Goal: Task Accomplishment & Management: Use online tool/utility

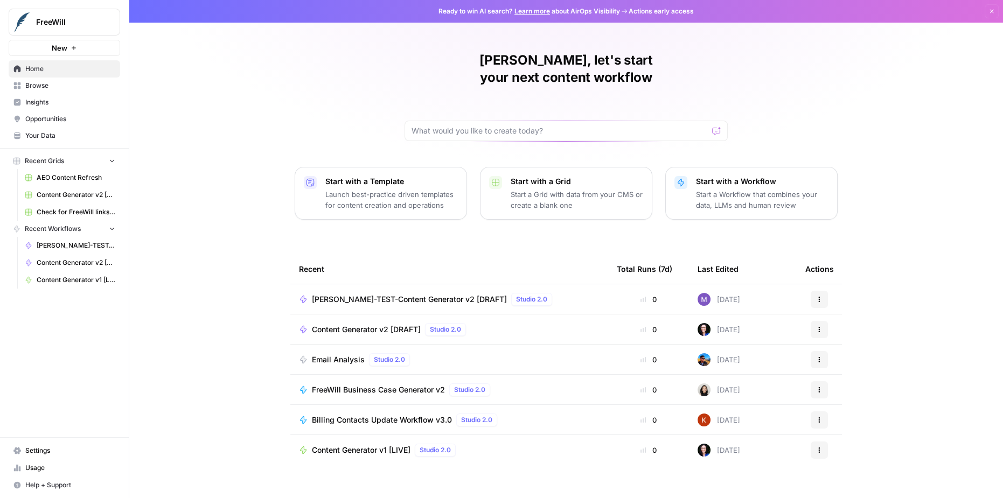
click at [432, 294] on span "[PERSON_NAME]-TEST-Content Generator v2 [DRAFT]" at bounding box center [409, 299] width 195 height 11
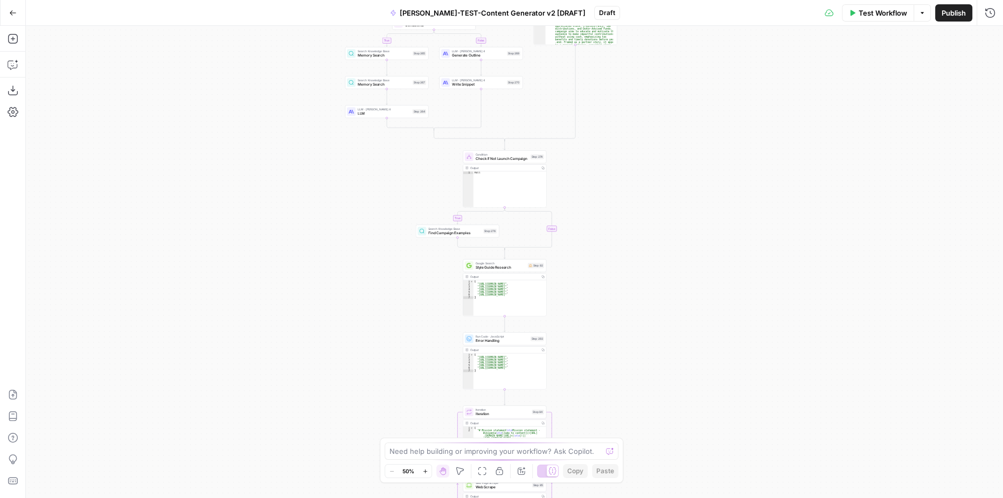
drag, startPoint x: 650, startPoint y: 124, endPoint x: 622, endPoint y: 331, distance: 208.2
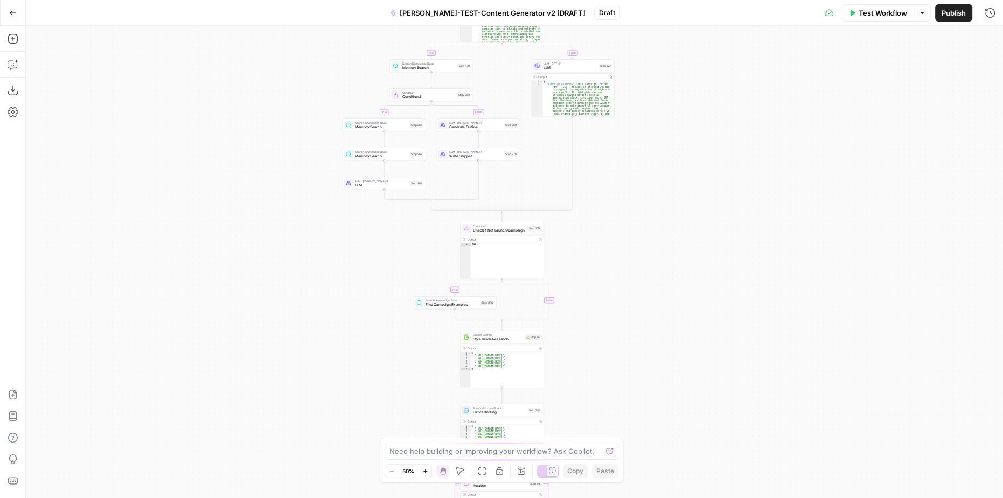
drag, startPoint x: 678, startPoint y: 225, endPoint x: 692, endPoint y: 334, distance: 109.8
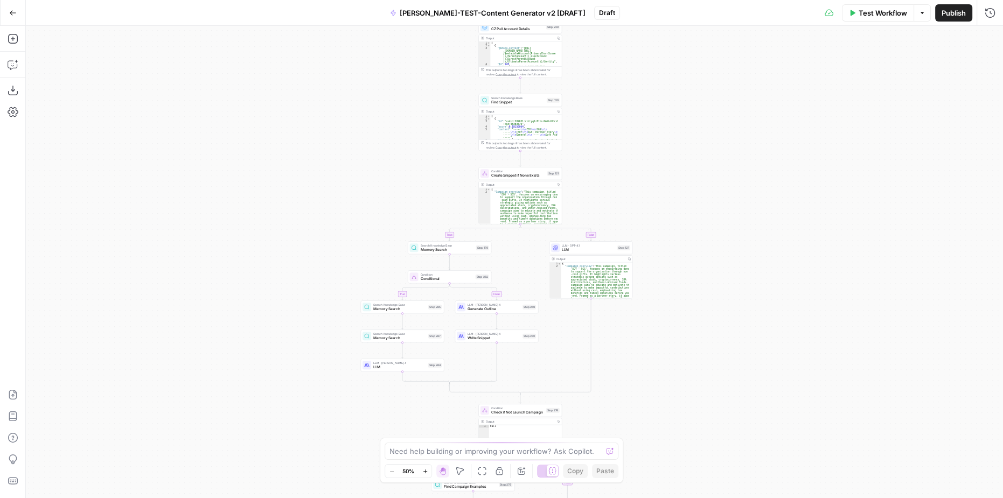
drag, startPoint x: 716, startPoint y: 87, endPoint x: 694, endPoint y: 291, distance: 205.4
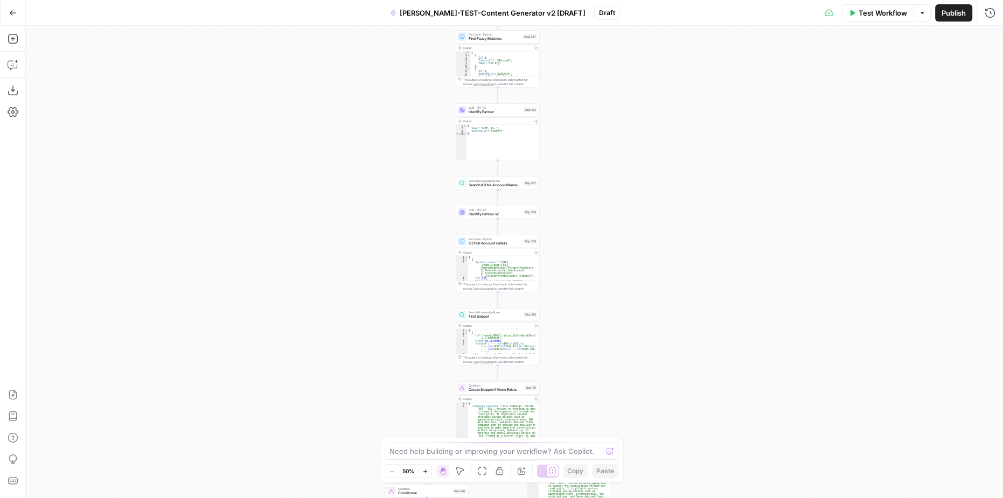
drag, startPoint x: 649, startPoint y: 74, endPoint x: 660, endPoint y: 317, distance: 243.3
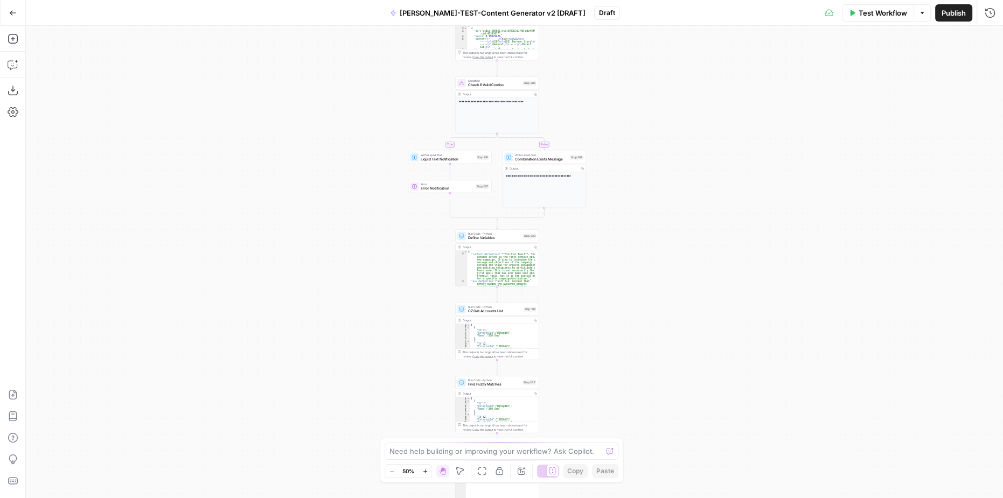
drag, startPoint x: 652, startPoint y: 228, endPoint x: 647, endPoint y: 315, distance: 86.4
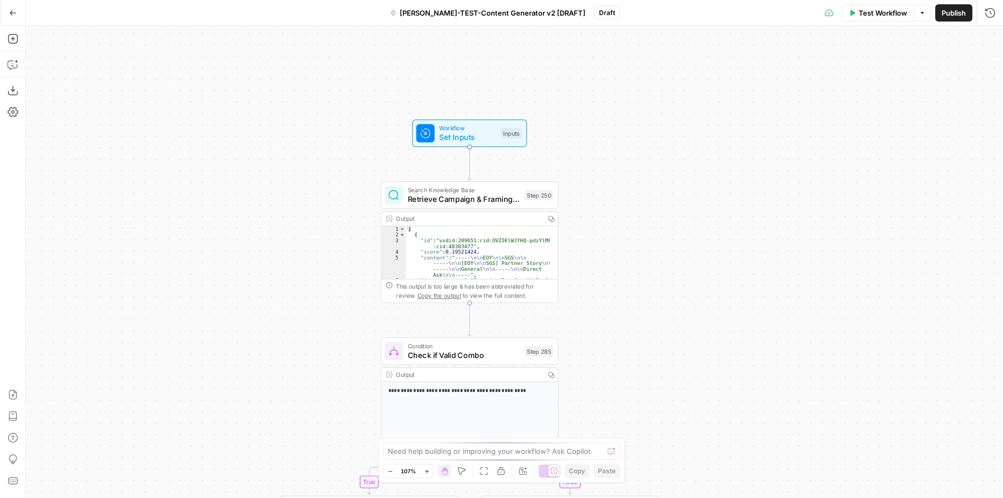
drag, startPoint x: 587, startPoint y: 111, endPoint x: 641, endPoint y: 282, distance: 179.1
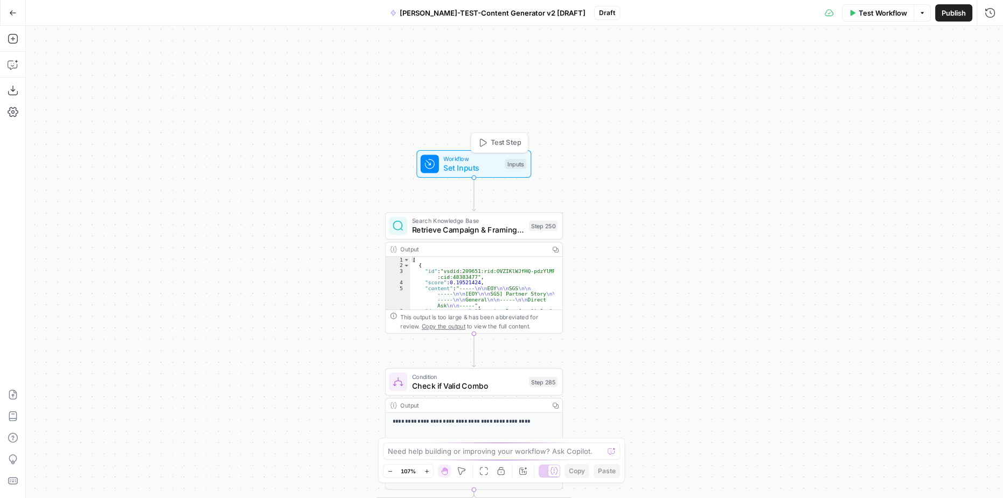
click at [479, 167] on span "Set Inputs" at bounding box center [472, 167] width 57 height 11
click at [450, 161] on span "Workflow" at bounding box center [472, 158] width 57 height 9
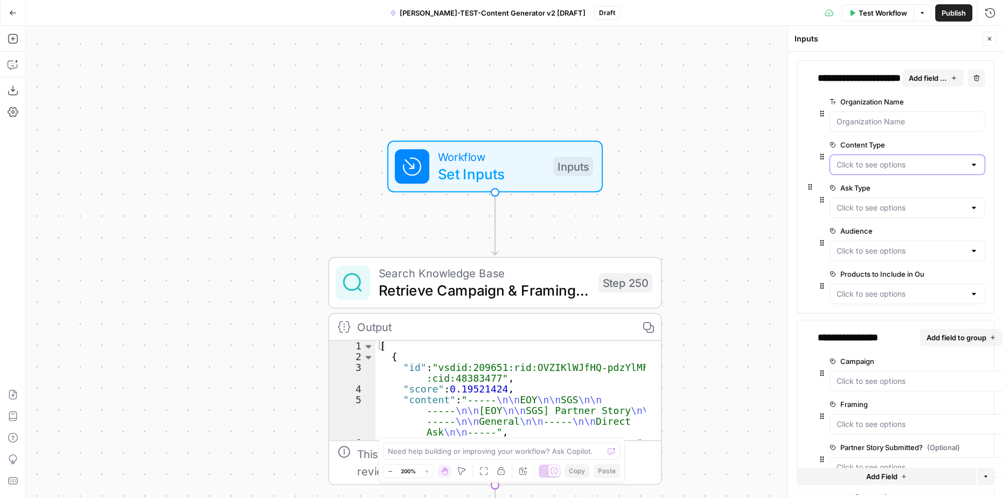
click at [940, 164] on Type "Content Type" at bounding box center [901, 165] width 129 height 11
click at [871, 117] on Name "Organization Name" at bounding box center [908, 121] width 142 height 11
click at [883, 205] on Type "Ask Type" at bounding box center [901, 208] width 129 height 11
click at [881, 203] on Type "Ask Type" at bounding box center [901, 208] width 129 height 11
click at [805, 207] on div "**********" at bounding box center [896, 186] width 198 height 253
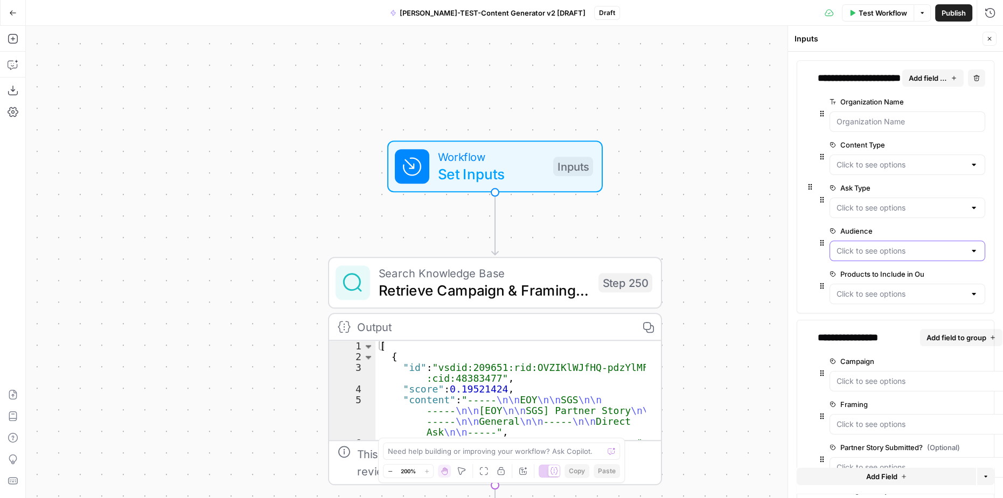
click at [885, 249] on input "Audience" at bounding box center [901, 251] width 129 height 11
click at [856, 241] on div at bounding box center [908, 251] width 156 height 20
click at [802, 258] on div "**********" at bounding box center [896, 186] width 198 height 253
click at [886, 291] on Outreach "Products to Include in Outreach" at bounding box center [901, 294] width 129 height 11
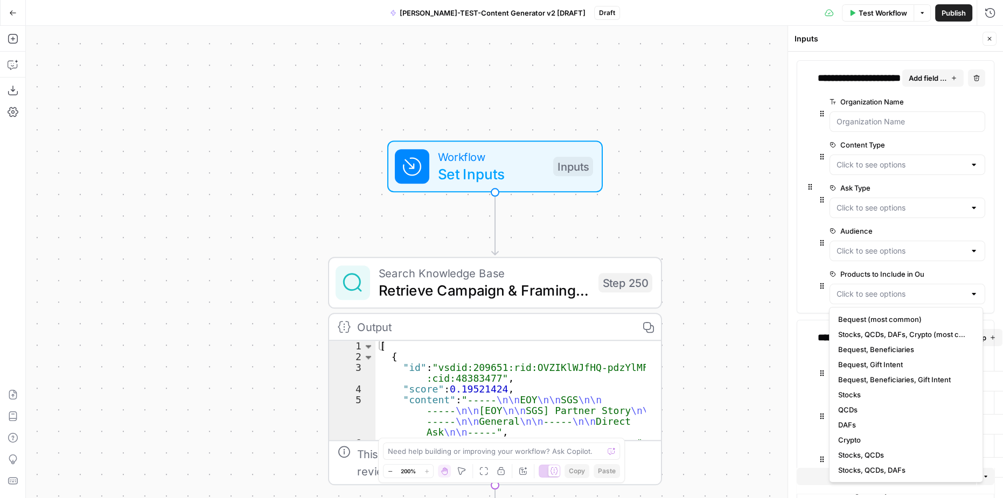
click at [801, 256] on div "**********" at bounding box center [896, 186] width 198 height 253
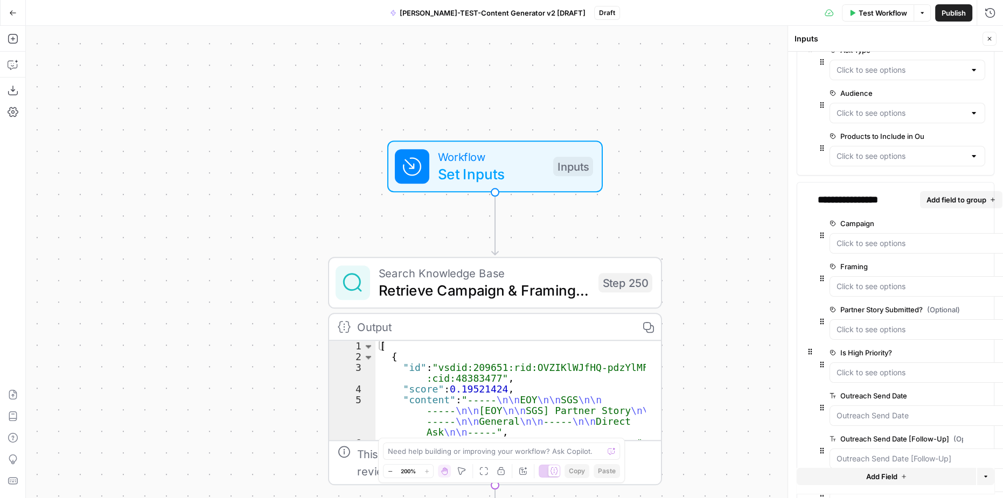
scroll to position [147, 0]
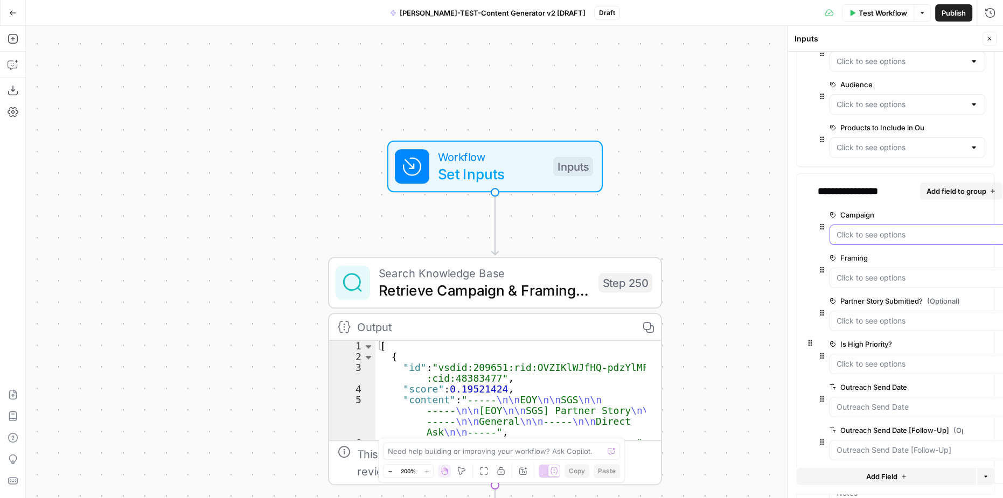
click at [867, 237] on input "Campaign" at bounding box center [921, 235] width 168 height 11
click at [876, 234] on input "Campaign" at bounding box center [921, 235] width 168 height 11
click at [803, 183] on div "**********" at bounding box center [896, 344] width 198 height 340
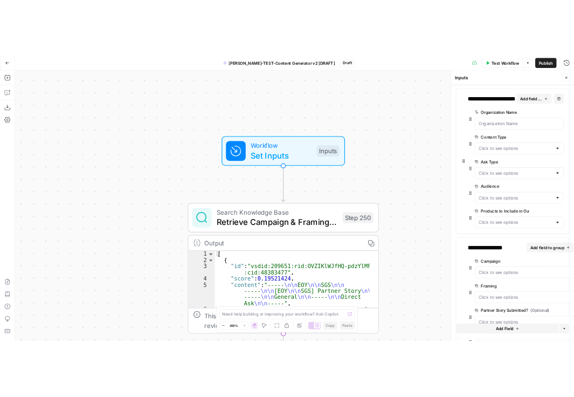
scroll to position [0, 0]
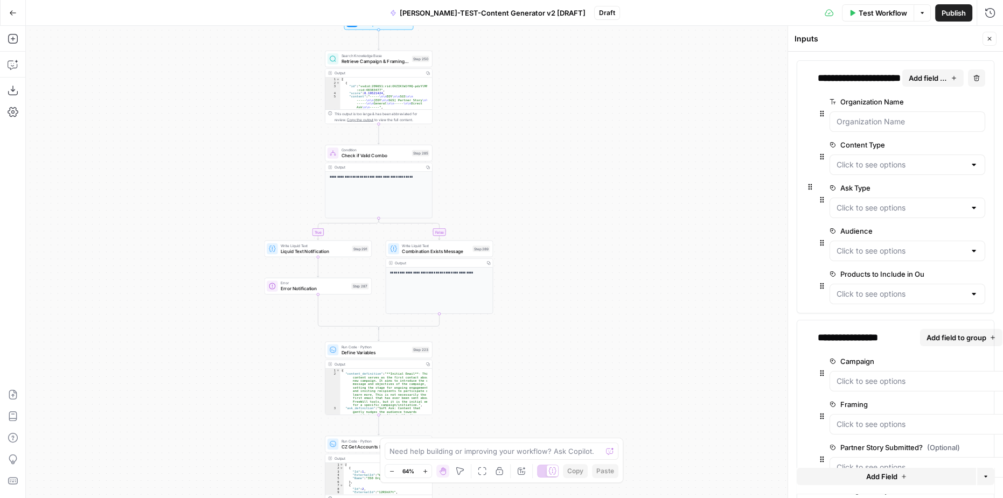
drag, startPoint x: 511, startPoint y: 239, endPoint x: 509, endPoint y: 206, distance: 33.5
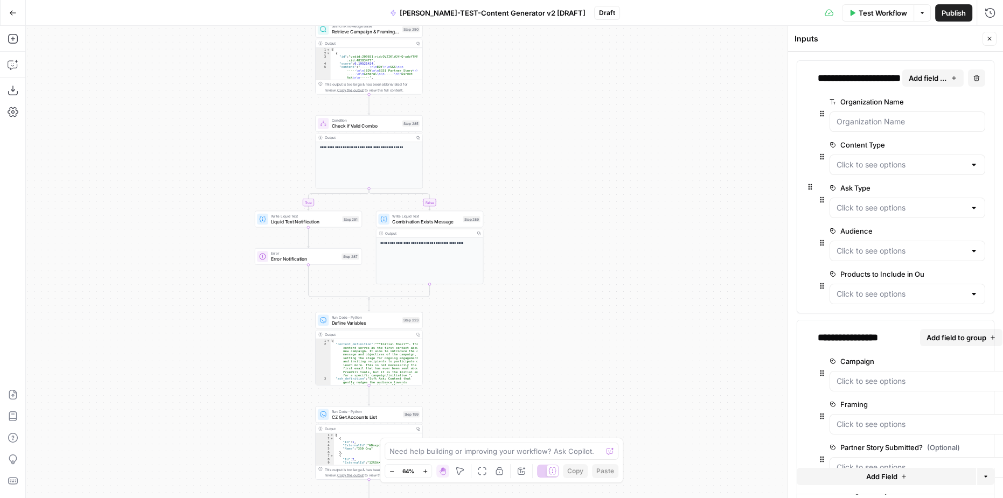
drag, startPoint x: 527, startPoint y: 345, endPoint x: 523, endPoint y: 304, distance: 41.1
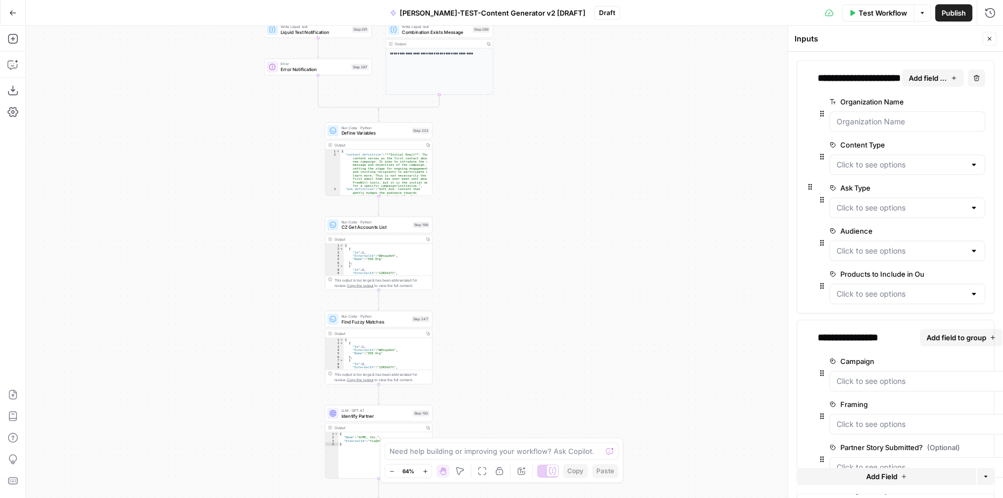
drag, startPoint x: 513, startPoint y: 290, endPoint x: 515, endPoint y: 212, distance: 78.2
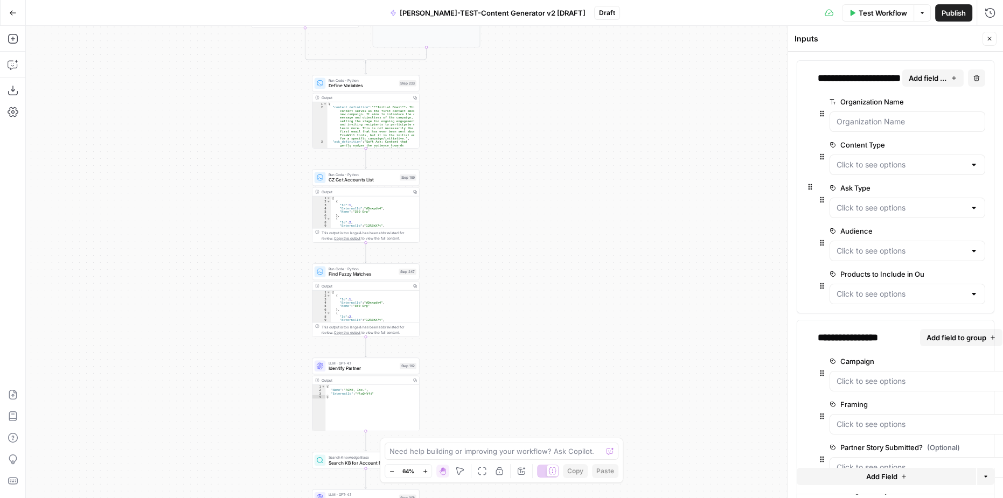
drag, startPoint x: 565, startPoint y: 297, endPoint x: 559, endPoint y: 266, distance: 32.2
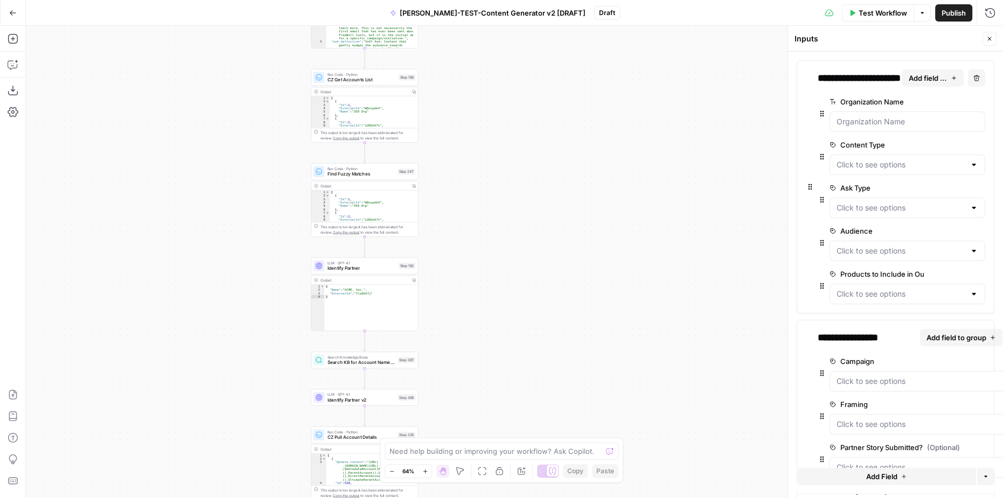
drag, startPoint x: 523, startPoint y: 338, endPoint x: 470, endPoint y: 276, distance: 81.4
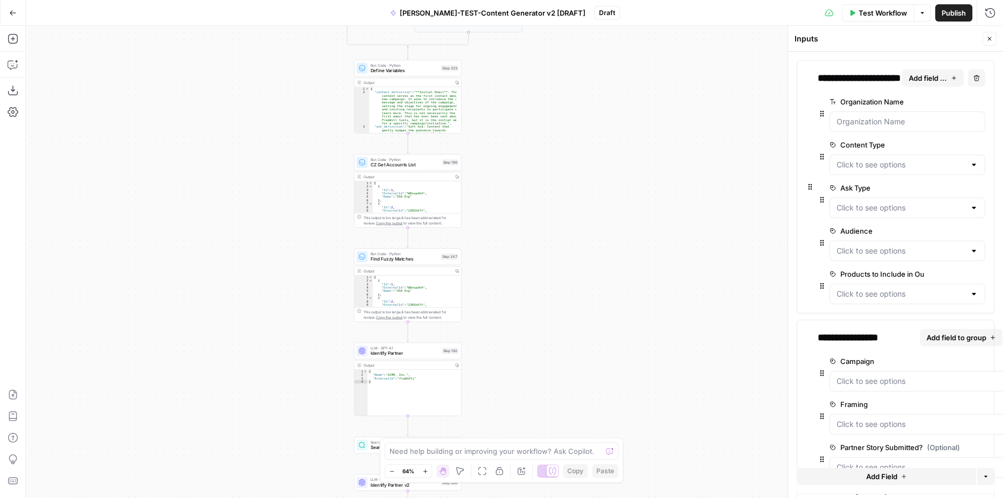
drag, startPoint x: 520, startPoint y: 332, endPoint x: 541, endPoint y: 291, distance: 46.0
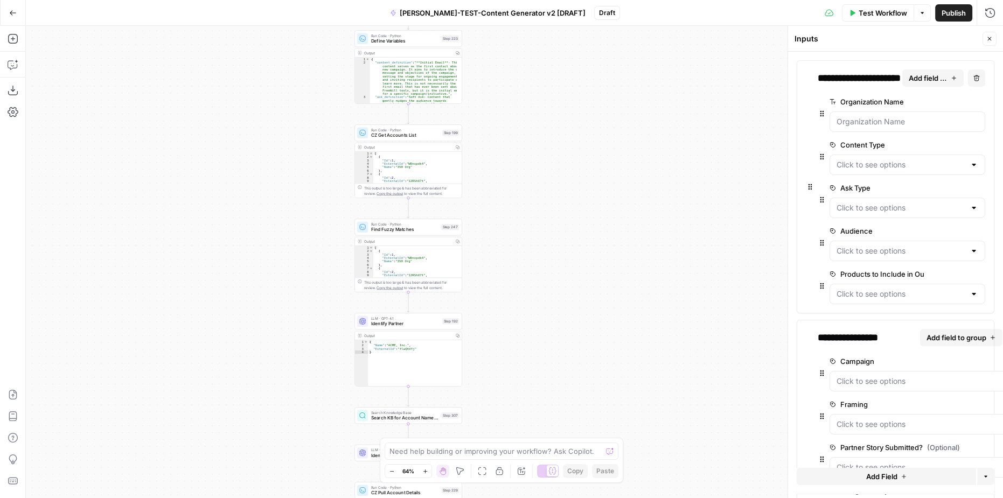
drag, startPoint x: 556, startPoint y: 393, endPoint x: 559, endPoint y: 162, distance: 231.2
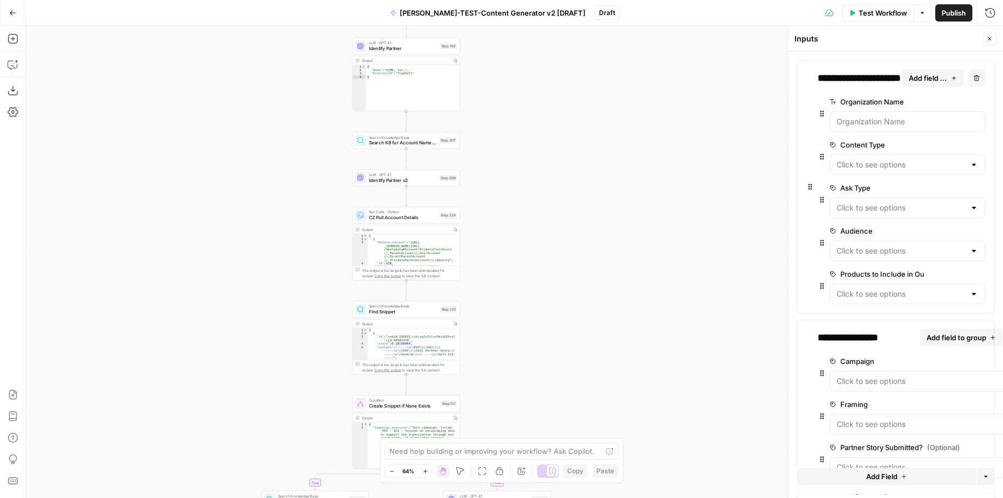
drag, startPoint x: 587, startPoint y: 389, endPoint x: 527, endPoint y: 65, distance: 330.1
drag, startPoint x: 539, startPoint y: 353, endPoint x: 482, endPoint y: 141, distance: 219.2
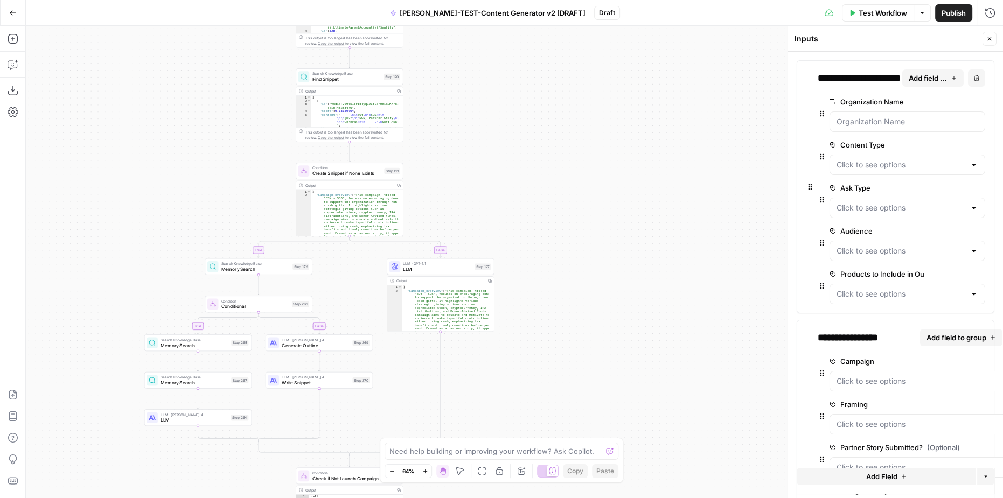
drag, startPoint x: 513, startPoint y: 279, endPoint x: 517, endPoint y: 221, distance: 58.3
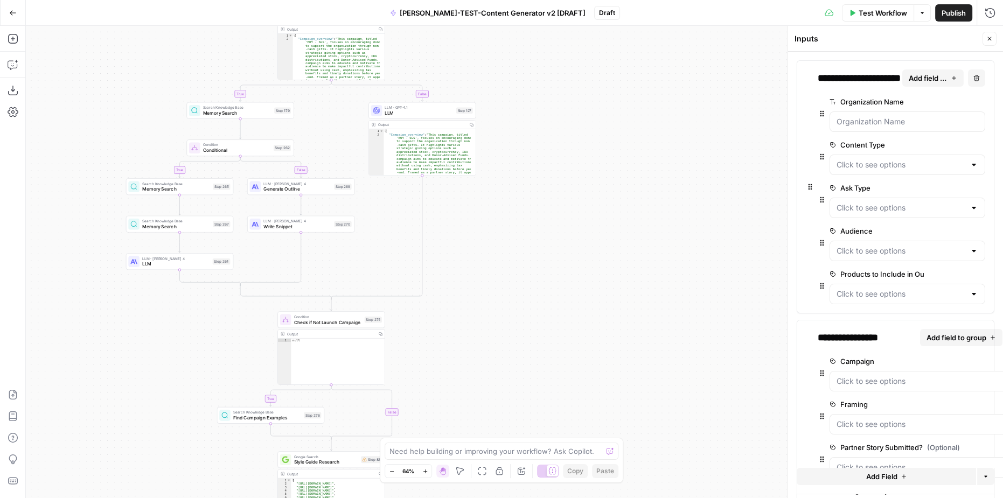
drag, startPoint x: 565, startPoint y: 279, endPoint x: 564, endPoint y: 124, distance: 154.7
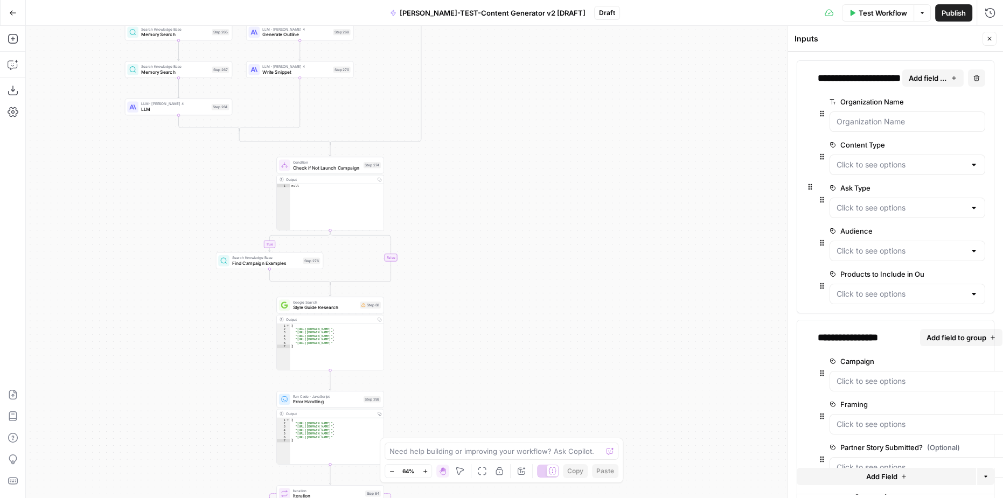
drag, startPoint x: 485, startPoint y: 286, endPoint x: 469, endPoint y: 177, distance: 110.0
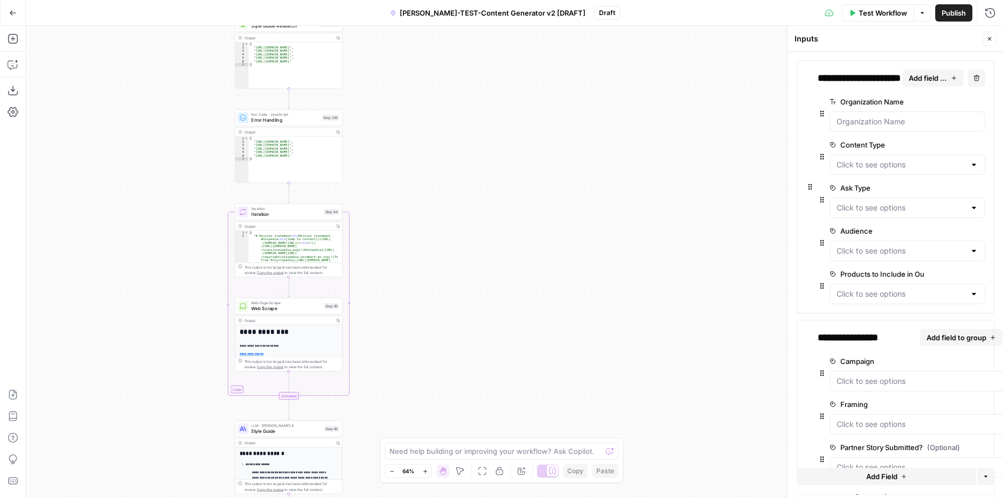
drag, startPoint x: 377, startPoint y: 103, endPoint x: 454, endPoint y: 276, distance: 189.1
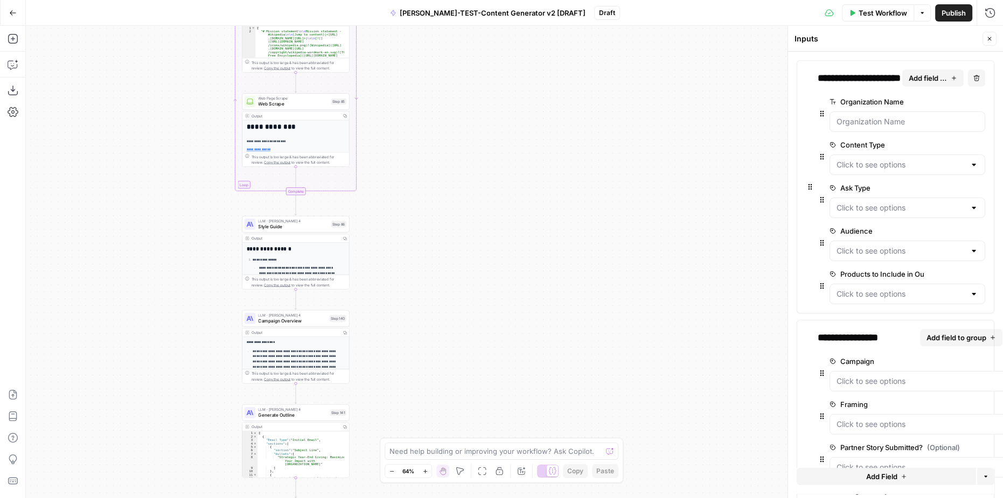
drag, startPoint x: 480, startPoint y: 244, endPoint x: 466, endPoint y: 300, distance: 57.8
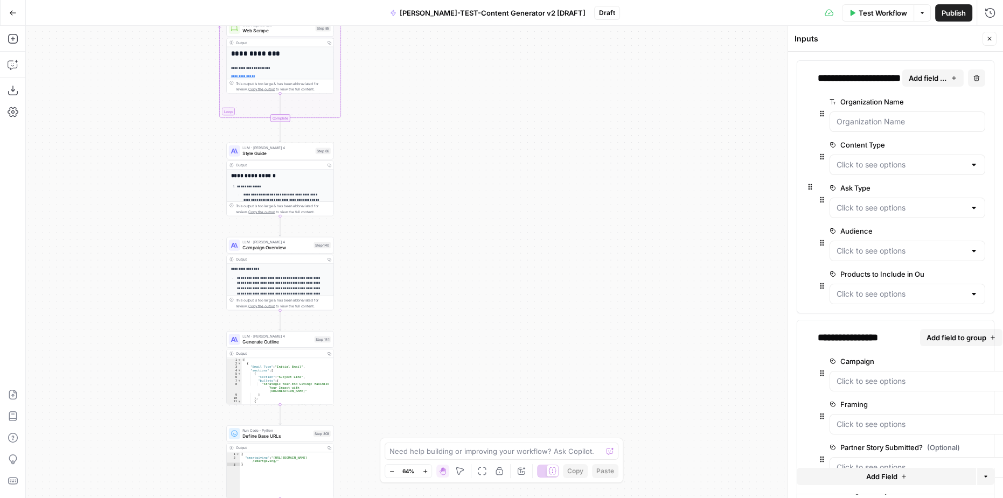
drag, startPoint x: 449, startPoint y: 227, endPoint x: 411, endPoint y: 240, distance: 40.4
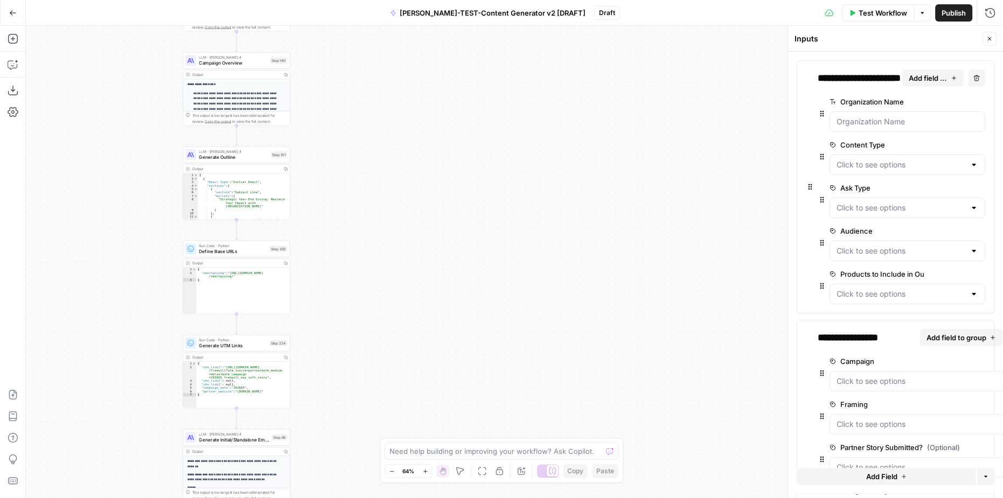
drag, startPoint x: 415, startPoint y: 136, endPoint x: 447, endPoint y: 109, distance: 41.3
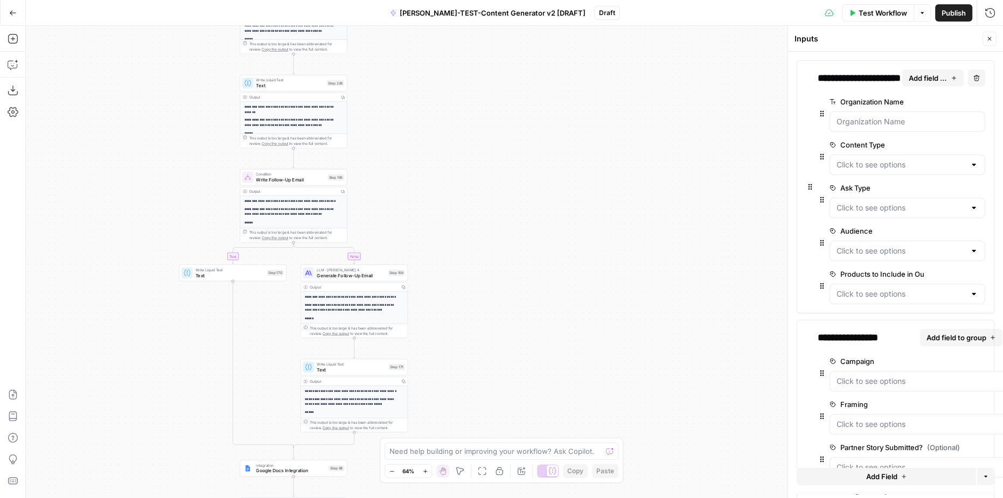
drag, startPoint x: 468, startPoint y: 292, endPoint x: 484, endPoint y: 217, distance: 76.1
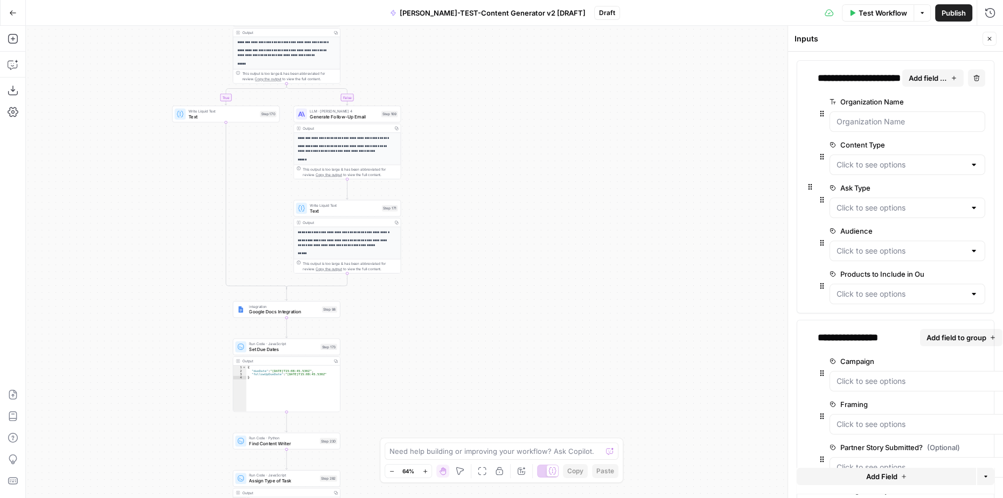
drag, startPoint x: 488, startPoint y: 279, endPoint x: 484, endPoint y: 177, distance: 101.9
drag, startPoint x: 473, startPoint y: 292, endPoint x: 469, endPoint y: 253, distance: 38.9
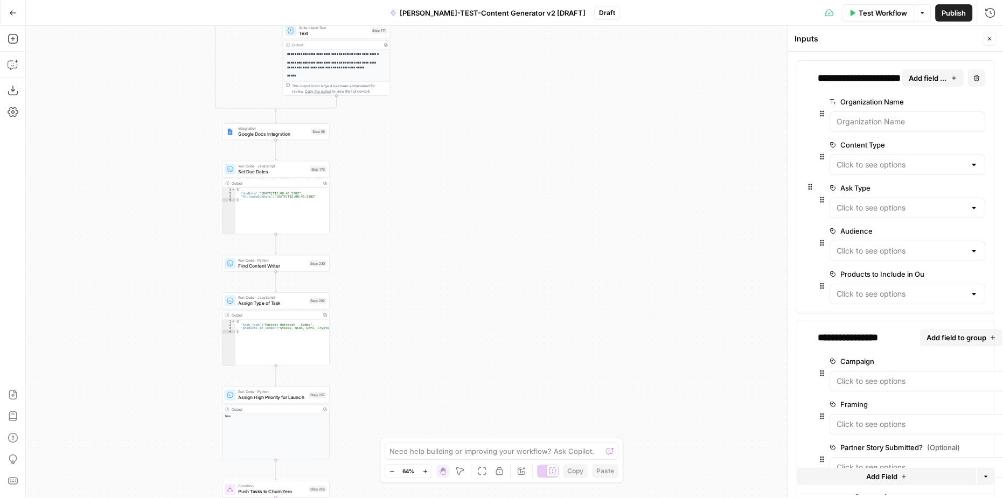
drag, startPoint x: 435, startPoint y: 309, endPoint x: 438, endPoint y: 284, distance: 25.5
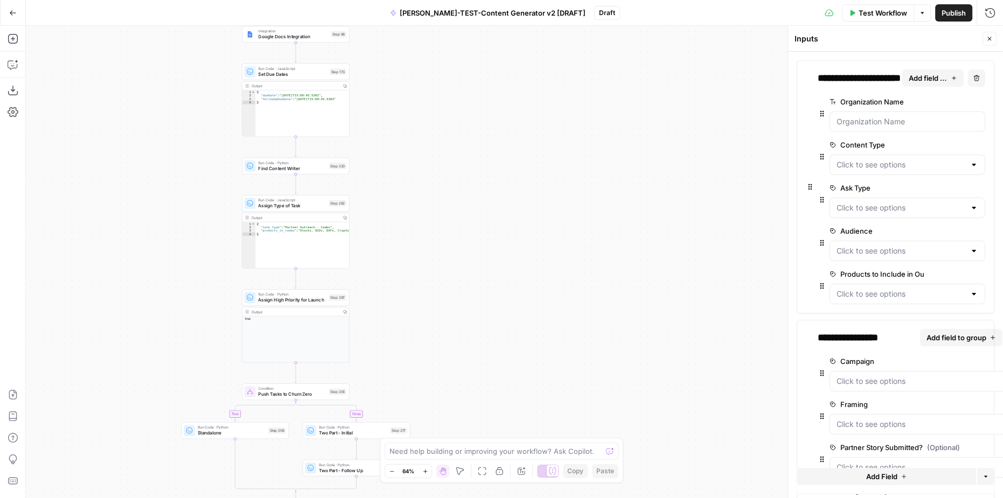
drag, startPoint x: 442, startPoint y: 335, endPoint x: 442, endPoint y: 292, distance: 43.7
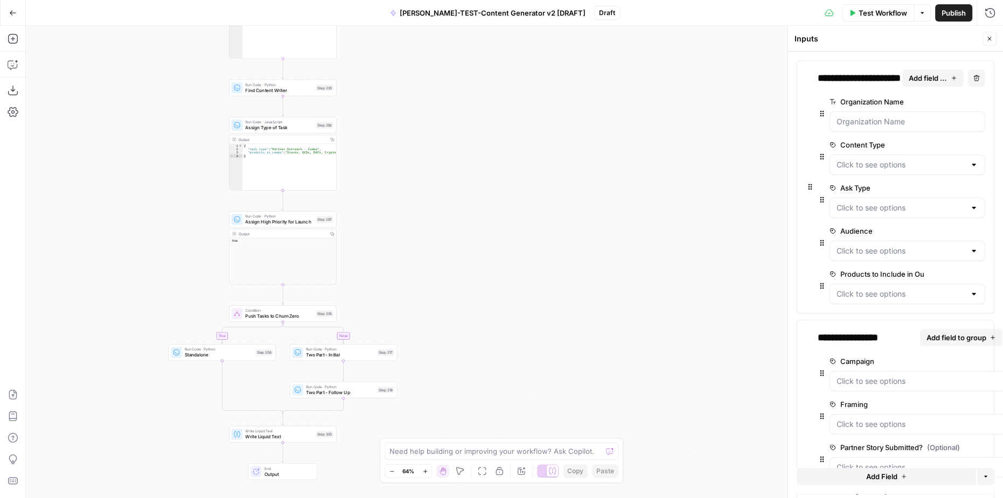
drag, startPoint x: 408, startPoint y: 349, endPoint x: 395, endPoint y: 271, distance: 79.2
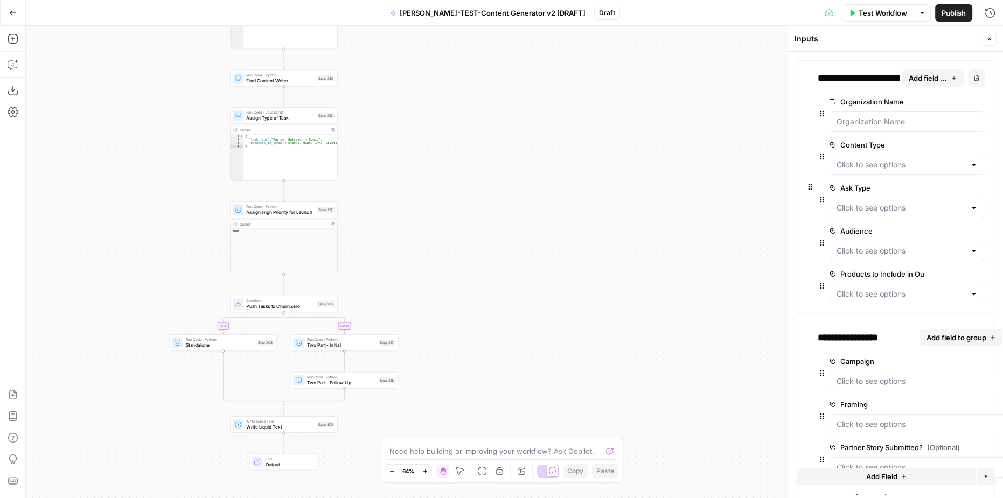
drag, startPoint x: 428, startPoint y: 308, endPoint x: 425, endPoint y: 266, distance: 41.6
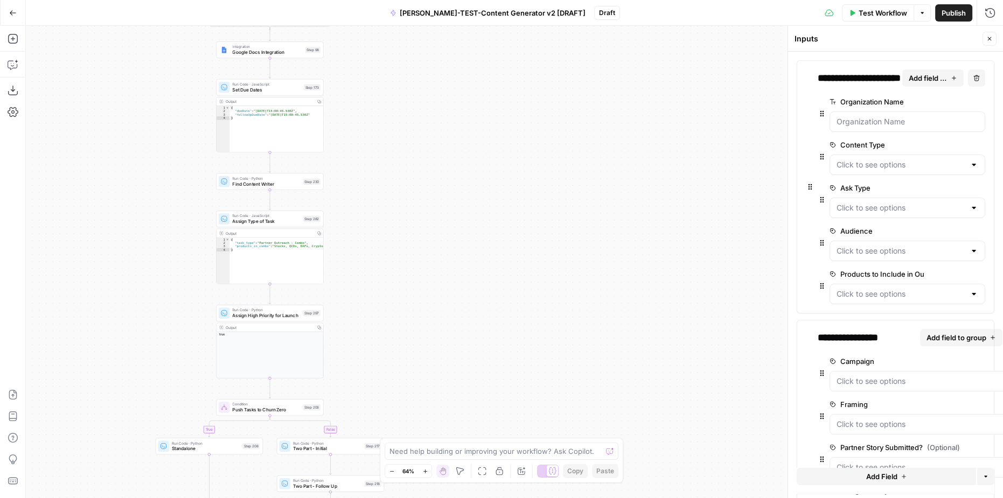
drag, startPoint x: 393, startPoint y: 192, endPoint x: 385, endPoint y: 332, distance: 139.8
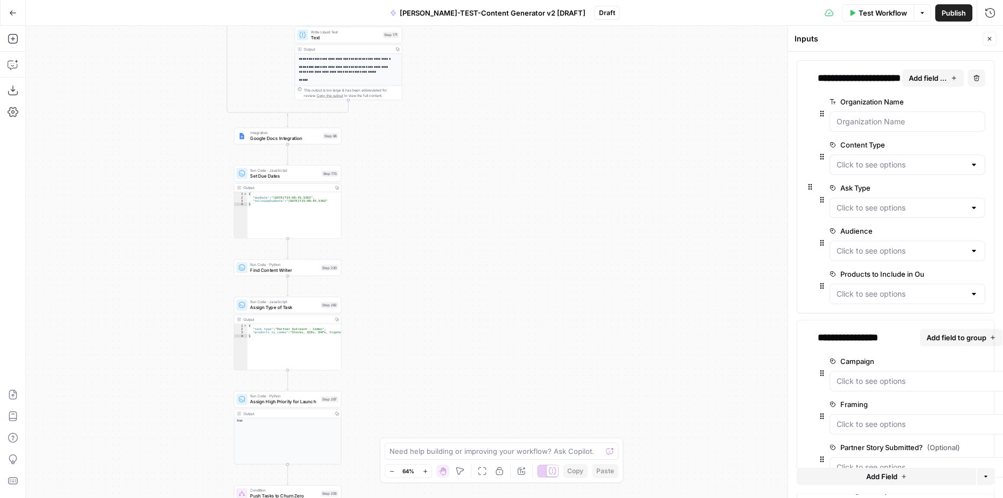
drag, startPoint x: 416, startPoint y: 228, endPoint x: 447, endPoint y: 451, distance: 224.8
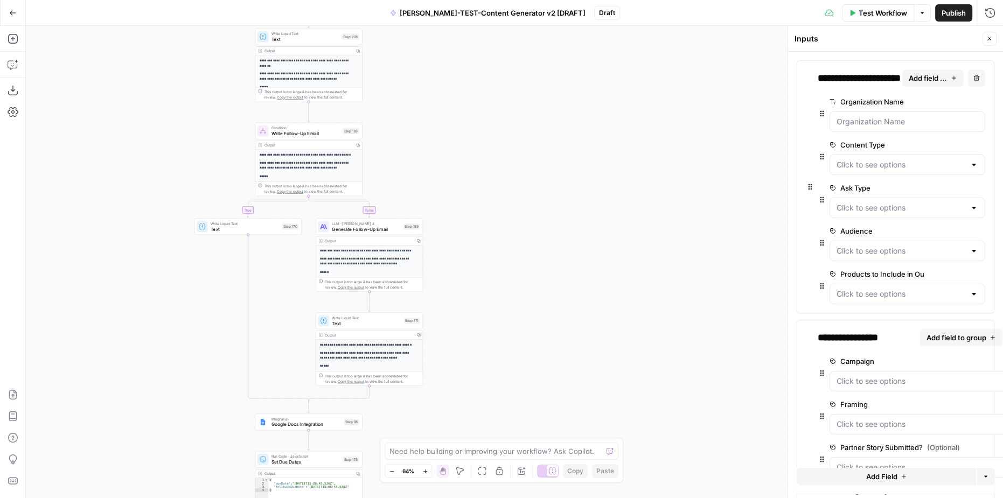
drag, startPoint x: 447, startPoint y: 214, endPoint x: 428, endPoint y: 322, distance: 109.4
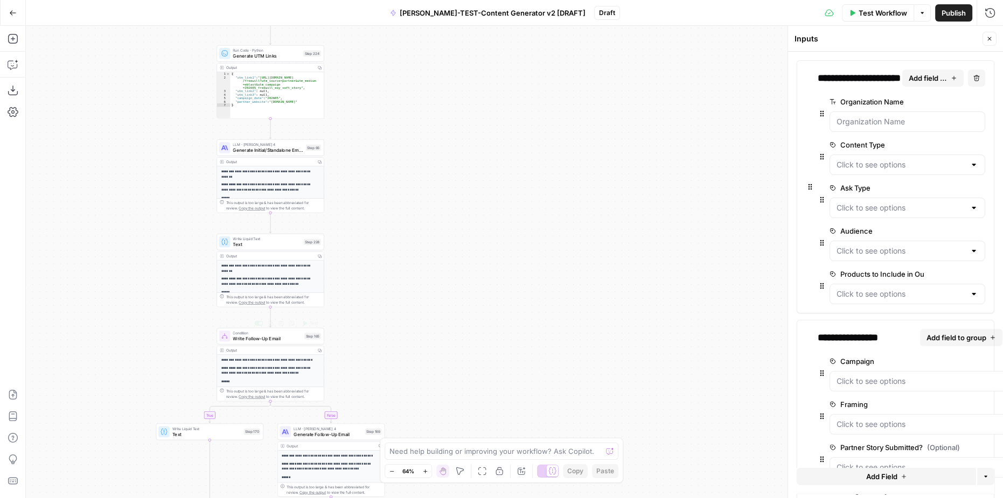
drag, startPoint x: 374, startPoint y: 271, endPoint x: 364, endPoint y: 320, distance: 50.0
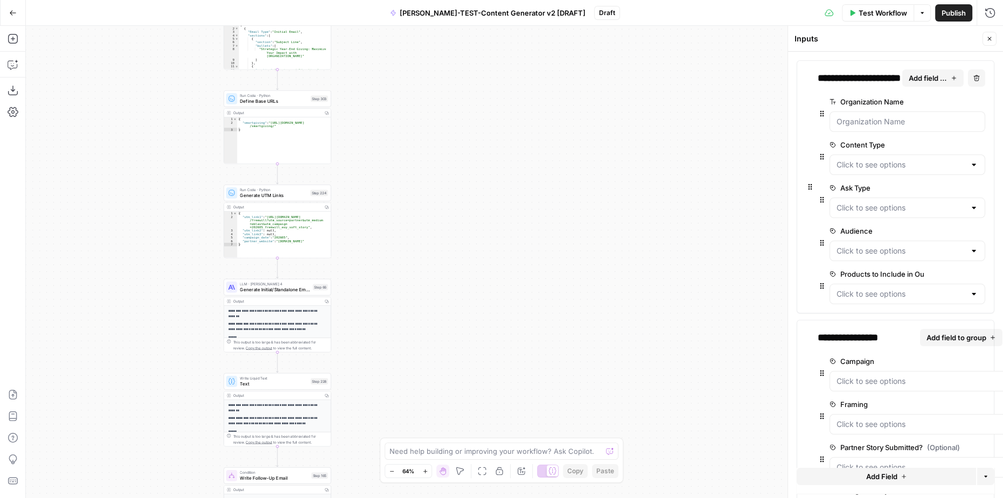
drag, startPoint x: 381, startPoint y: 202, endPoint x: 395, endPoint y: 305, distance: 104.4
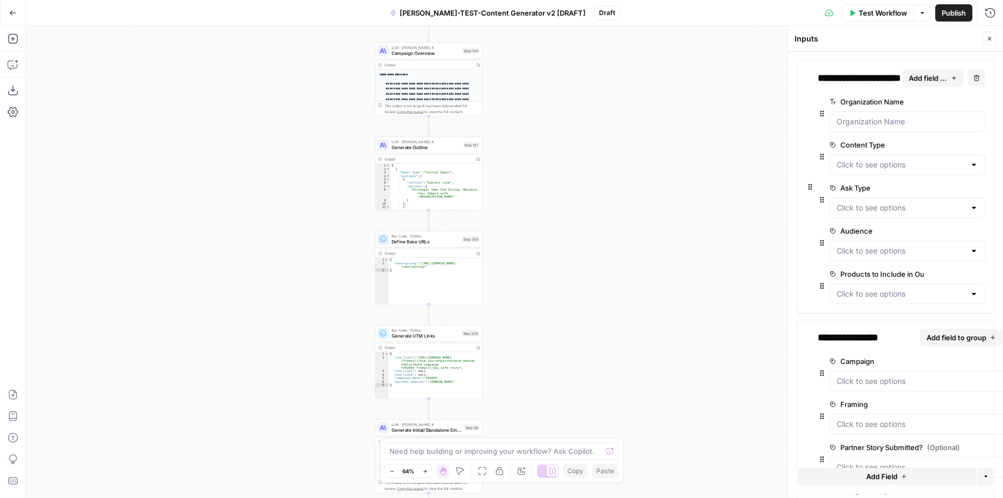
drag, startPoint x: 486, startPoint y: 151, endPoint x: 578, endPoint y: 227, distance: 119.9
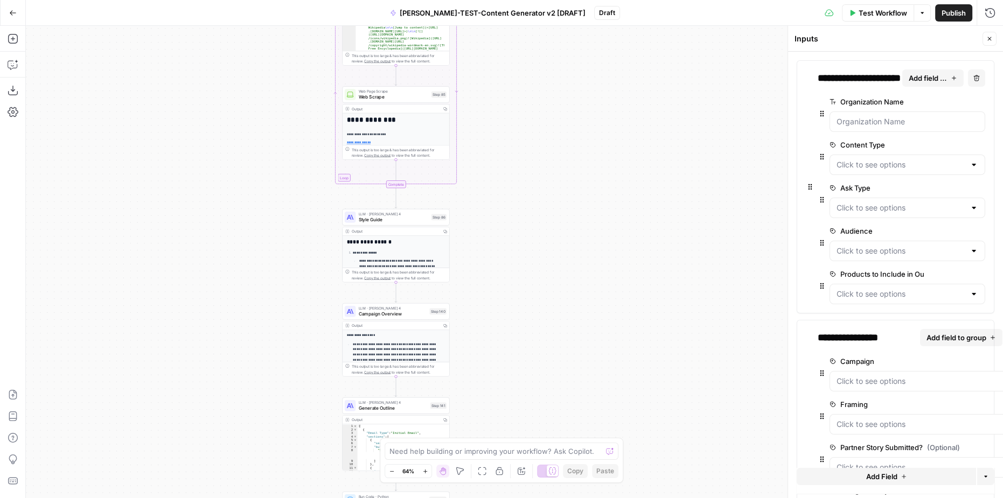
drag, startPoint x: 505, startPoint y: 178, endPoint x: 486, endPoint y: 349, distance: 172.5
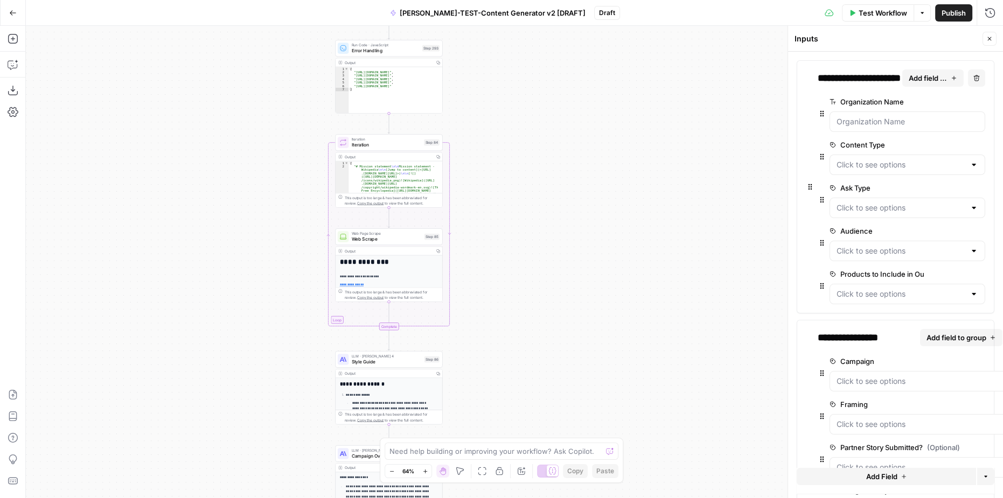
drag, startPoint x: 547, startPoint y: 207, endPoint x: 544, endPoint y: 253, distance: 46.4
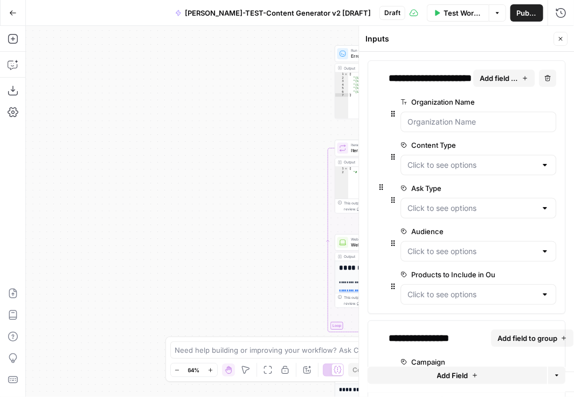
drag, startPoint x: 218, startPoint y: 135, endPoint x: 209, endPoint y: 153, distance: 20.3
click at [218, 135] on div "**********" at bounding box center [300, 211] width 548 height 371
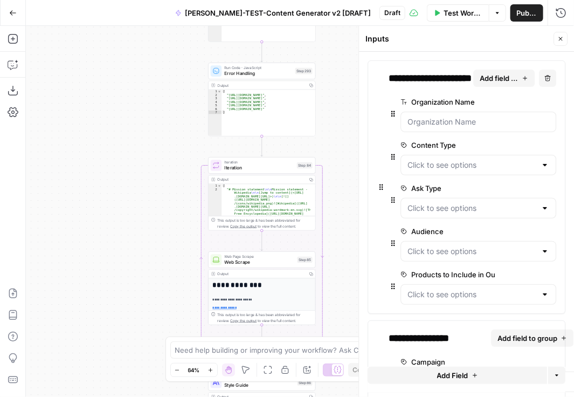
drag, startPoint x: 175, startPoint y: 178, endPoint x: 49, endPoint y: 197, distance: 127.5
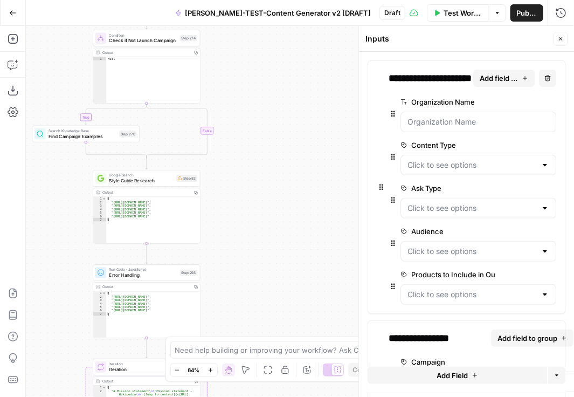
drag, startPoint x: 249, startPoint y: 116, endPoint x: 236, endPoint y: 242, distance: 126.2
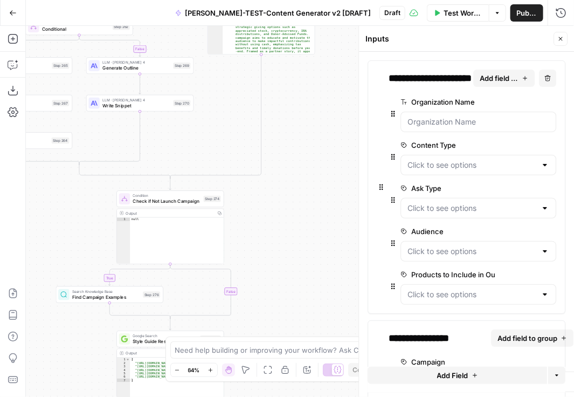
drag, startPoint x: 258, startPoint y: 104, endPoint x: 282, endPoint y: 227, distance: 125.8
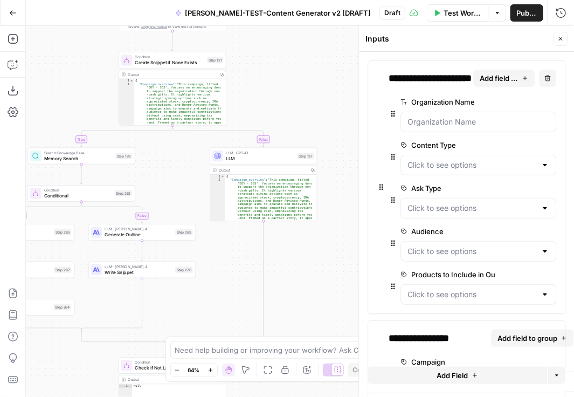
drag, startPoint x: 309, startPoint y: 127, endPoint x: 313, endPoint y: 269, distance: 141.8
click at [262, 161] on span "LLM" at bounding box center [260, 158] width 68 height 7
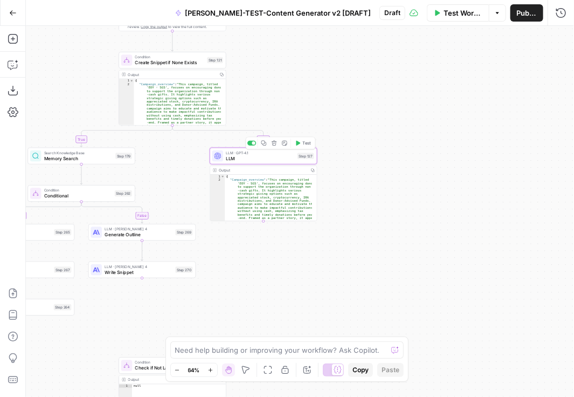
click at [293, 83] on div "**********" at bounding box center [300, 211] width 548 height 371
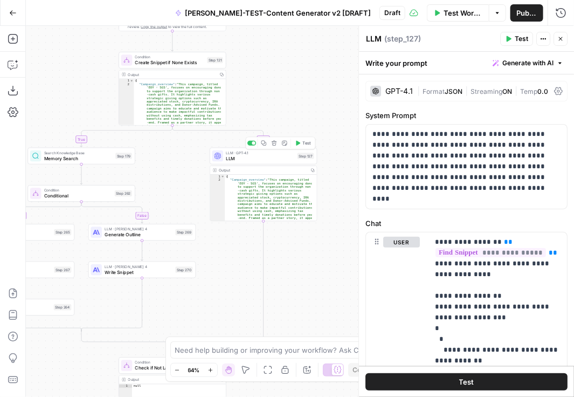
type textarea "LLM"
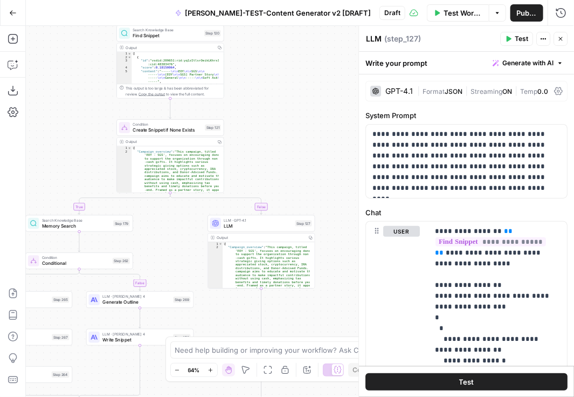
drag, startPoint x: 276, startPoint y: 71, endPoint x: 274, endPoint y: 138, distance: 67.4
click at [410, 95] on div "GPT-4.1" at bounding box center [391, 91] width 43 height 11
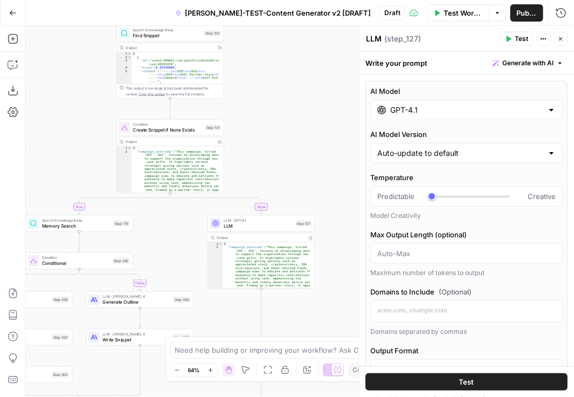
click at [423, 119] on div "GPT-4.1" at bounding box center [466, 110] width 192 height 20
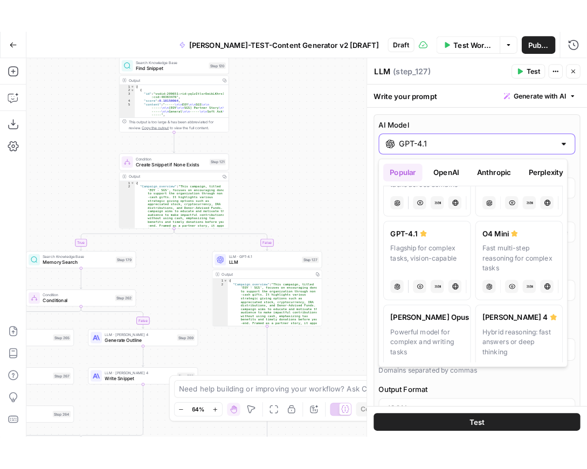
scroll to position [49, 0]
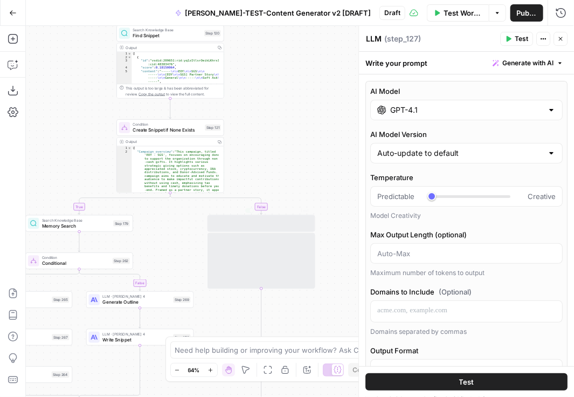
click at [278, 152] on div "**********" at bounding box center [300, 211] width 548 height 371
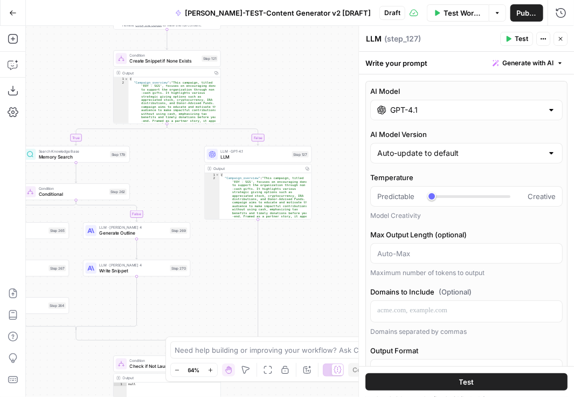
drag, startPoint x: 150, startPoint y: 225, endPoint x: 145, endPoint y: 141, distance: 84.2
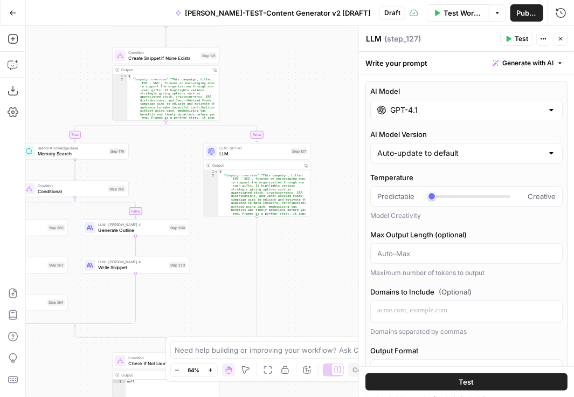
click at [289, 247] on div "**********" at bounding box center [300, 211] width 548 height 371
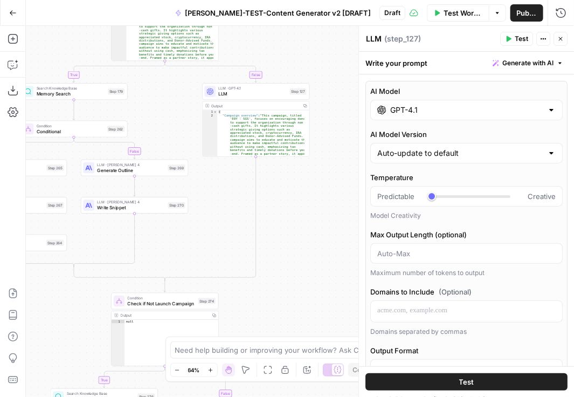
drag, startPoint x: 233, startPoint y: 270, endPoint x: 227, endPoint y: 216, distance: 54.8
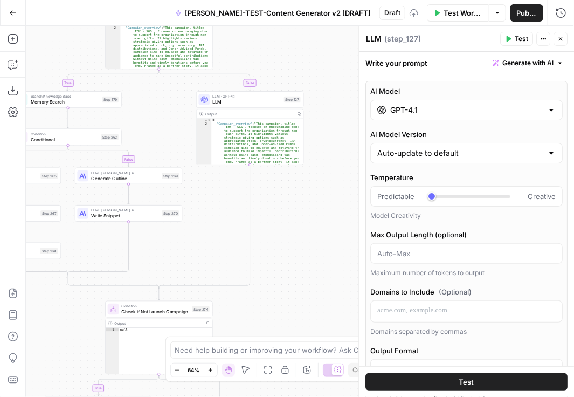
click at [188, 240] on div "**********" at bounding box center [300, 211] width 548 height 371
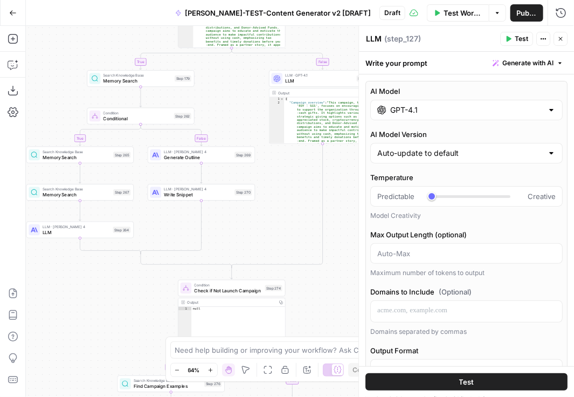
drag, startPoint x: 176, startPoint y: 244, endPoint x: 240, endPoint y: 231, distance: 65.5
click at [153, 285] on div "**********" at bounding box center [300, 211] width 548 height 371
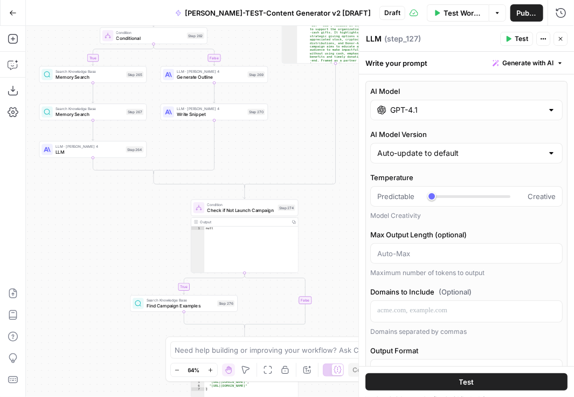
drag, startPoint x: 130, startPoint y: 286, endPoint x: 137, endPoint y: 240, distance: 46.3
drag, startPoint x: 335, startPoint y: 208, endPoint x: 261, endPoint y: 236, distance: 78.8
click at [335, 206] on div "**********" at bounding box center [300, 211] width 548 height 371
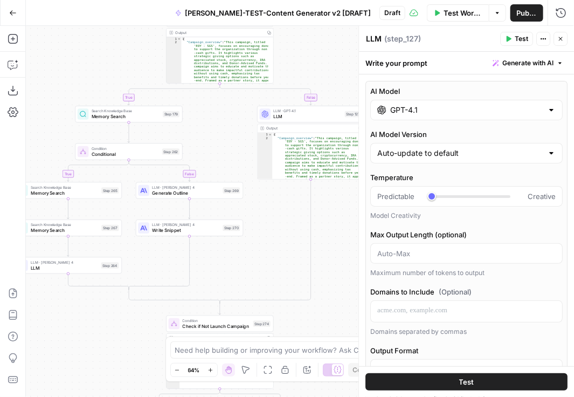
drag, startPoint x: 81, startPoint y: 183, endPoint x: 67, endPoint y: 288, distance: 105.4
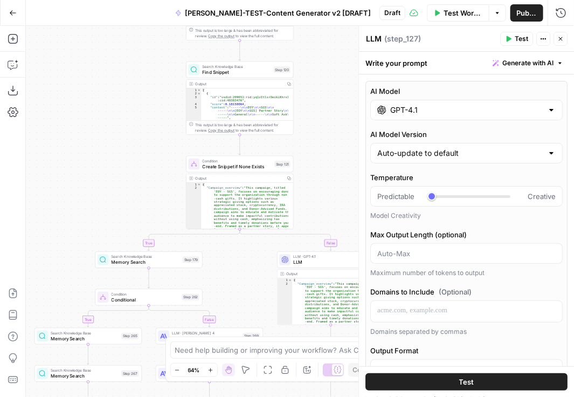
drag, startPoint x: 71, startPoint y: 64, endPoint x: 88, endPoint y: 205, distance: 142.8
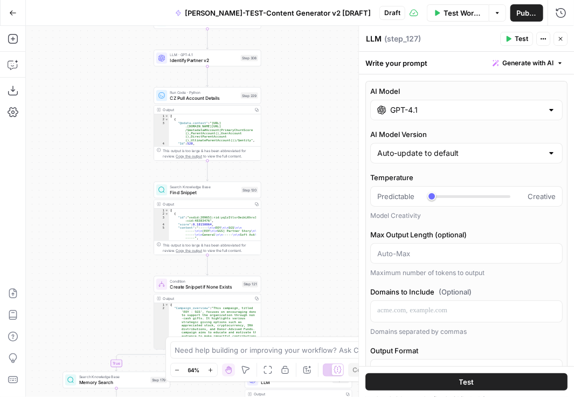
drag, startPoint x: 96, startPoint y: 144, endPoint x: 62, endPoint y: 270, distance: 130.2
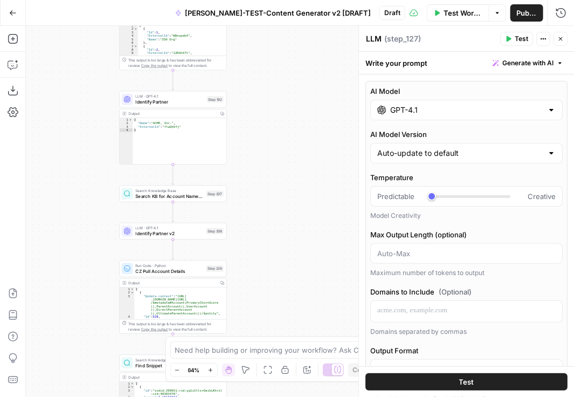
drag, startPoint x: 82, startPoint y: 72, endPoint x: 54, endPoint y: 230, distance: 159.7
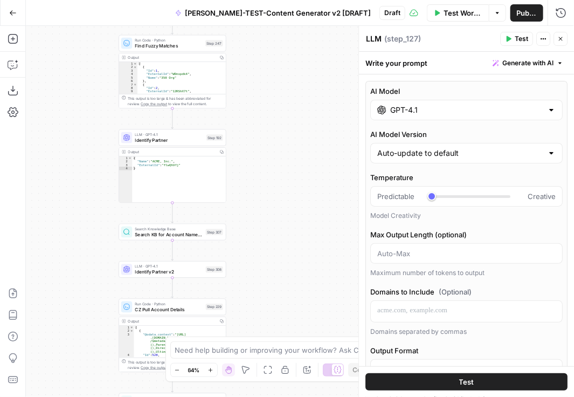
drag, startPoint x: 64, startPoint y: 123, endPoint x: 53, endPoint y: 245, distance: 121.7
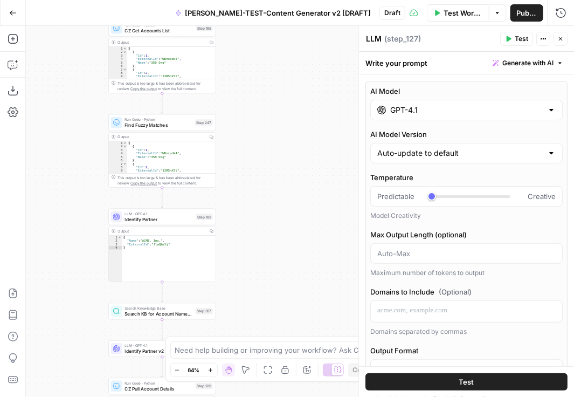
click at [290, 293] on div "**********" at bounding box center [300, 211] width 548 height 371
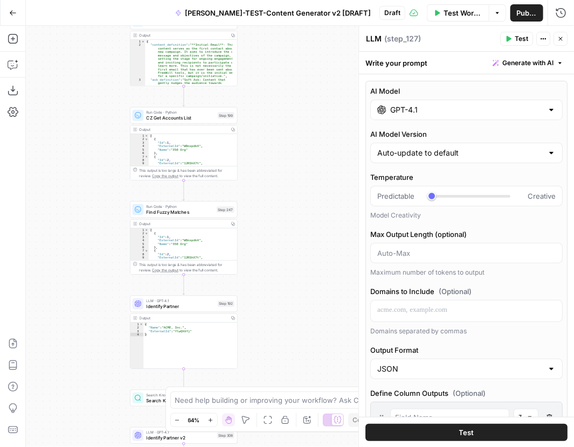
drag, startPoint x: 63, startPoint y: 235, endPoint x: 74, endPoint y: 355, distance: 120.7
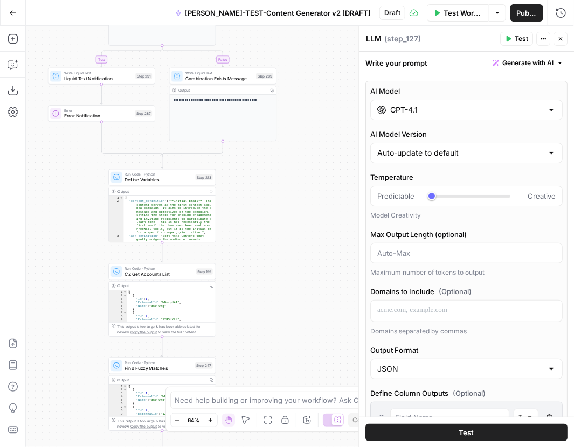
drag, startPoint x: 86, startPoint y: 155, endPoint x: 74, endPoint y: 276, distance: 121.3
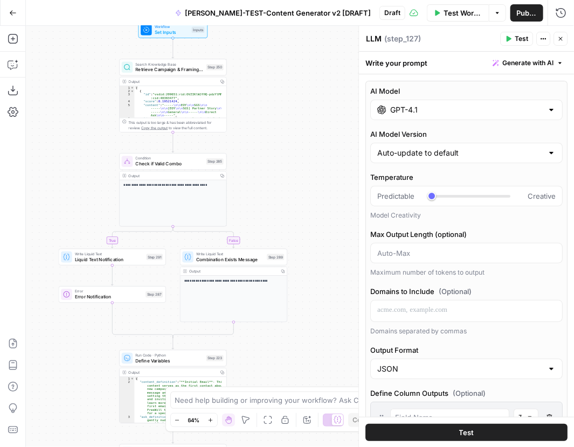
drag, startPoint x: 76, startPoint y: 164, endPoint x: 88, endPoint y: 339, distance: 175.0
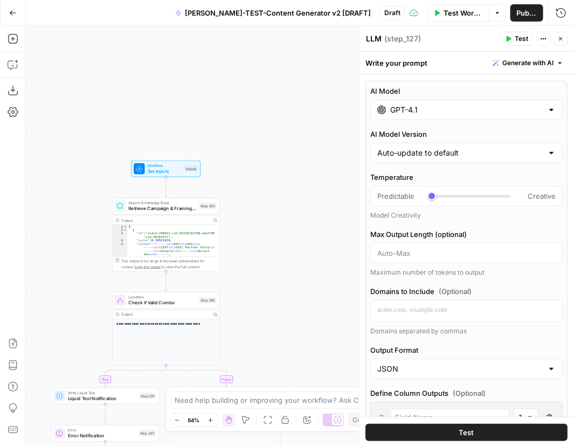
drag, startPoint x: 72, startPoint y: 111, endPoint x: 68, endPoint y: 253, distance: 142.3
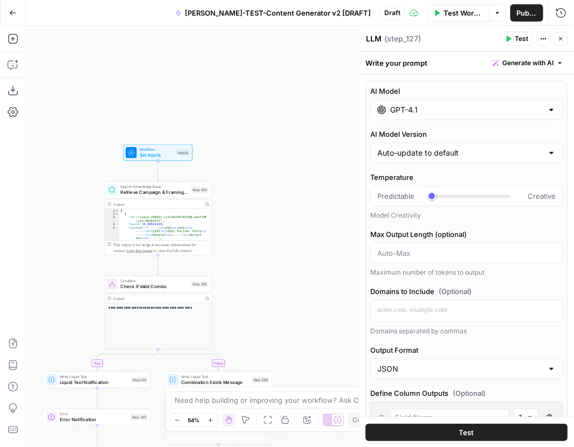
drag, startPoint x: 251, startPoint y: 199, endPoint x: 244, endPoint y: 164, distance: 35.8
drag, startPoint x: 214, startPoint y: 84, endPoint x: 180, endPoint y: 101, distance: 38.1
click at [217, 79] on div "**********" at bounding box center [300, 236] width 548 height 421
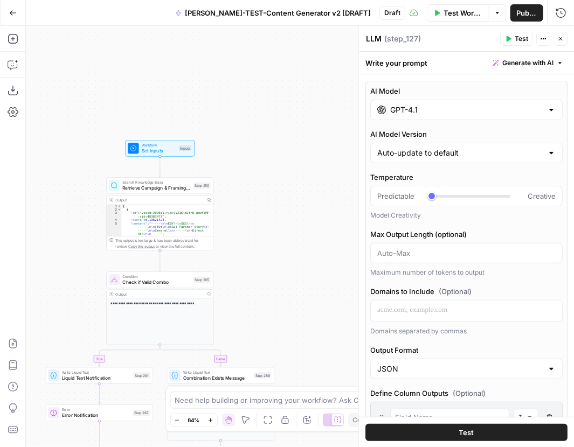
drag, startPoint x: 268, startPoint y: 203, endPoint x: 193, endPoint y: 224, distance: 77.8
click at [268, 203] on div "**********" at bounding box center [300, 236] width 548 height 421
drag, startPoint x: 286, startPoint y: 238, endPoint x: 280, endPoint y: 234, distance: 6.8
click at [286, 230] on div "**********" at bounding box center [300, 236] width 548 height 421
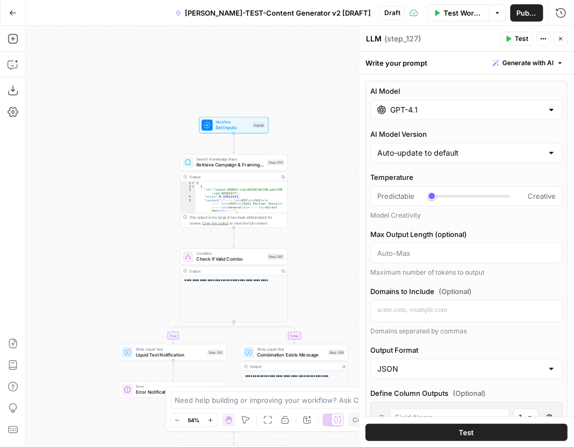
drag, startPoint x: 74, startPoint y: 114, endPoint x: 148, endPoint y: 99, distance: 75.4
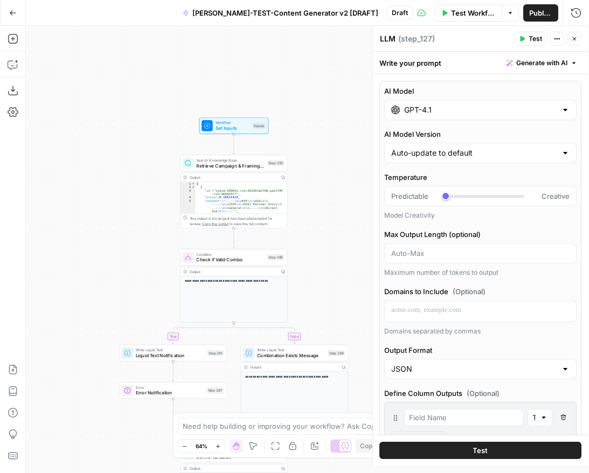
drag, startPoint x: 85, startPoint y: 289, endPoint x: 72, endPoint y: 317, distance: 30.6
click at [85, 286] on div "**********" at bounding box center [307, 249] width 563 height 447
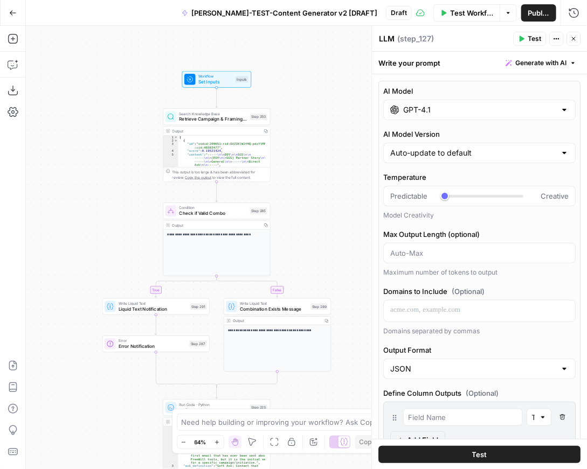
drag, startPoint x: 65, startPoint y: 285, endPoint x: 54, endPoint y: 279, distance: 12.1
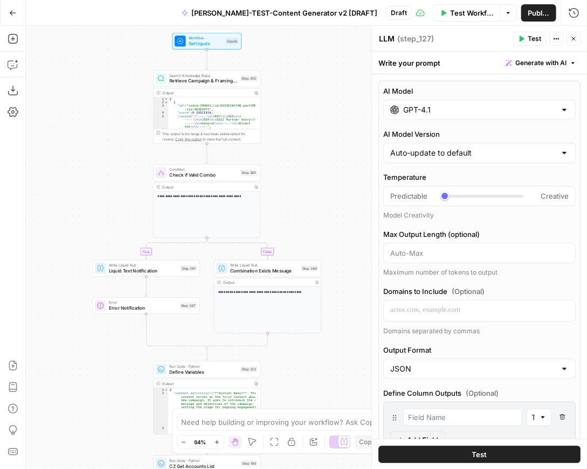
drag, startPoint x: 30, startPoint y: 220, endPoint x: 20, endPoint y: 193, distance: 28.6
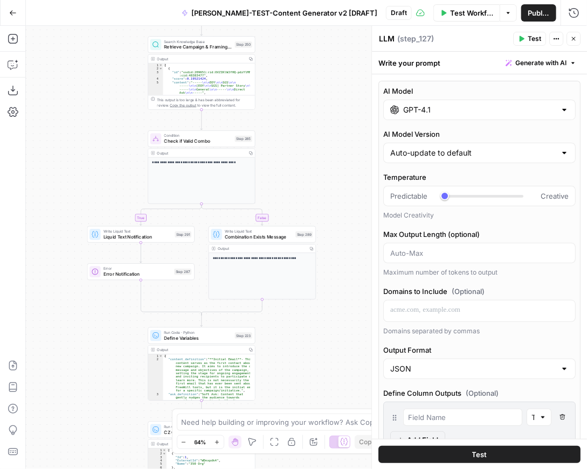
drag, startPoint x: 274, startPoint y: 361, endPoint x: 272, endPoint y: 330, distance: 30.8
click at [303, 318] on div "**********" at bounding box center [306, 248] width 561 height 444
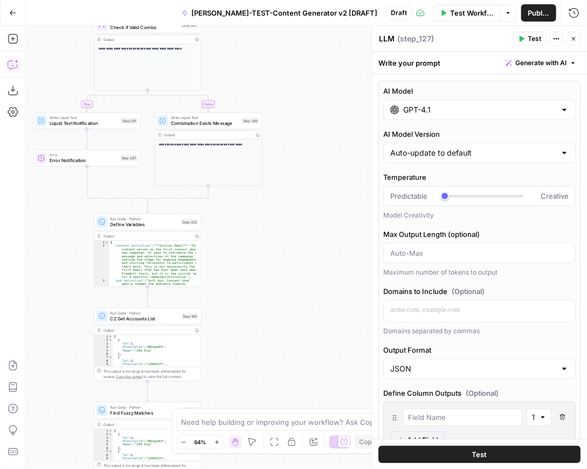
drag, startPoint x: 314, startPoint y: 327, endPoint x: 259, endPoint y: 213, distance: 126.1
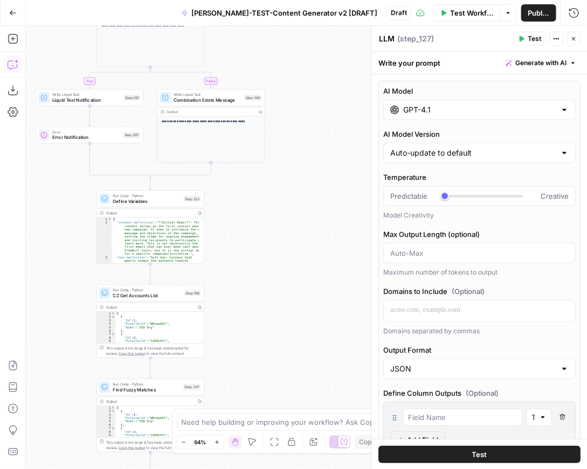
drag, startPoint x: 268, startPoint y: 292, endPoint x: 270, endPoint y: 214, distance: 77.6
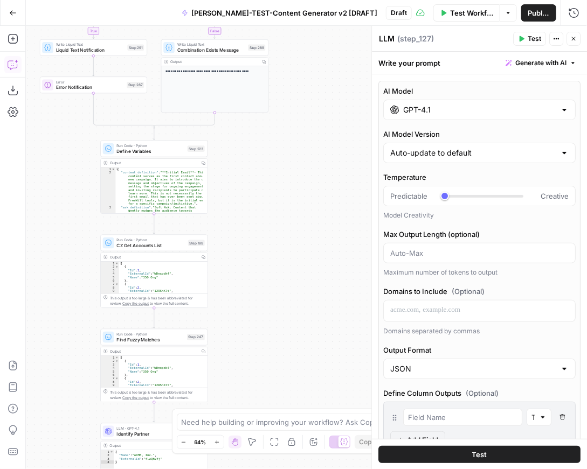
click at [275, 181] on div "**********" at bounding box center [306, 248] width 561 height 444
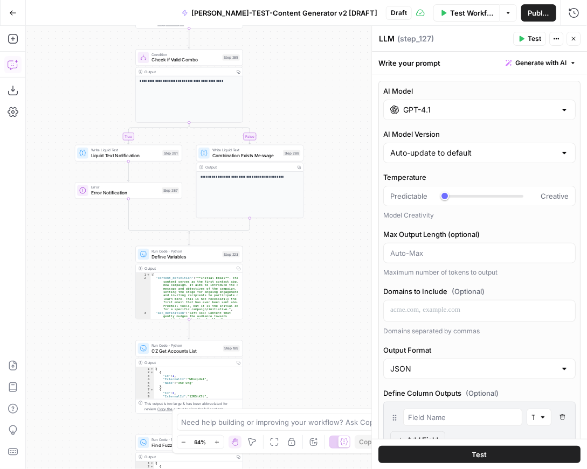
drag, startPoint x: 63, startPoint y: 213, endPoint x: 96, endPoint y: 205, distance: 33.7
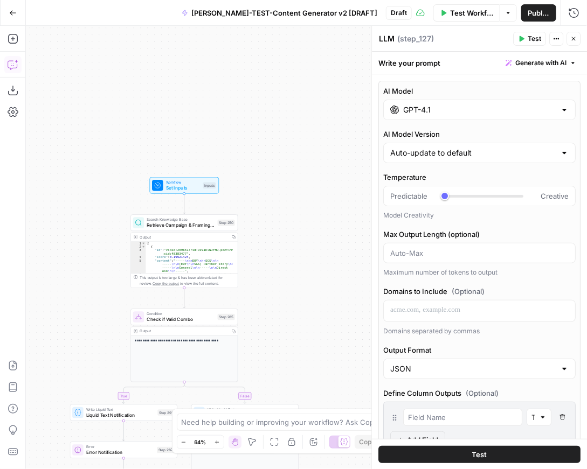
drag, startPoint x: 51, startPoint y: 121, endPoint x: 51, endPoint y: 168, distance: 47.4
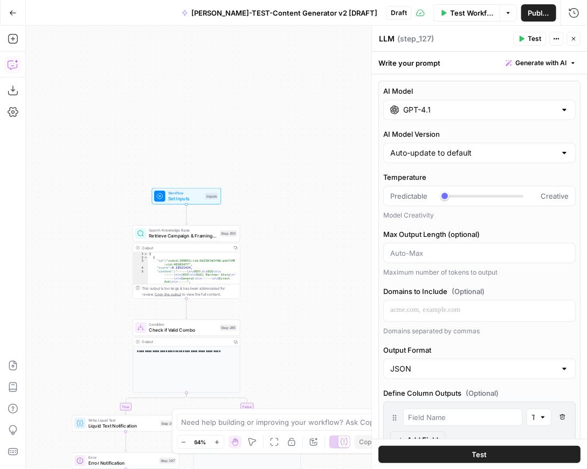
drag, startPoint x: 76, startPoint y: 337, endPoint x: 67, endPoint y: 128, distance: 209.8
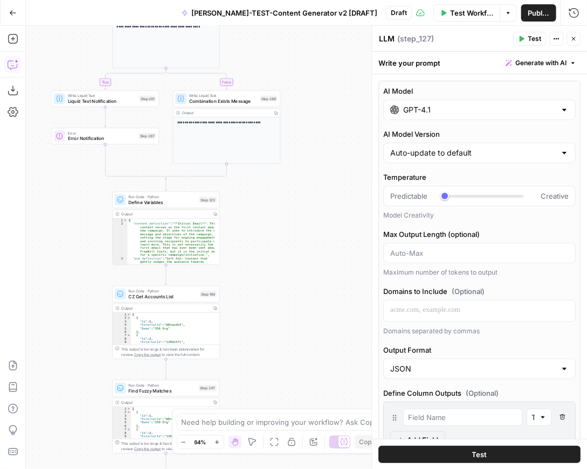
drag, startPoint x: 55, startPoint y: 319, endPoint x: 35, endPoint y: 128, distance: 191.8
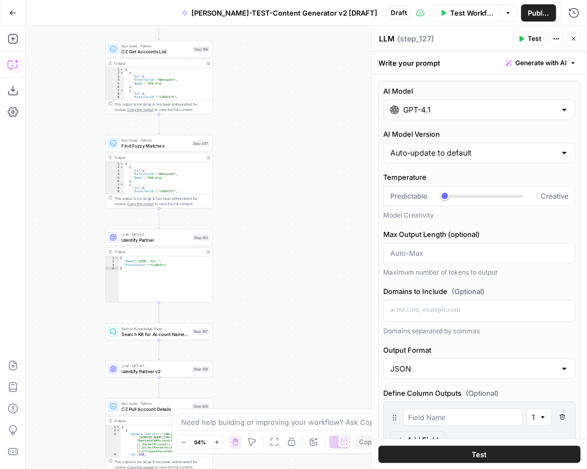
drag, startPoint x: 53, startPoint y: 334, endPoint x: 54, endPoint y: 169, distance: 164.9
drag, startPoint x: 70, startPoint y: 323, endPoint x: 109, endPoint y: 193, distance: 135.0
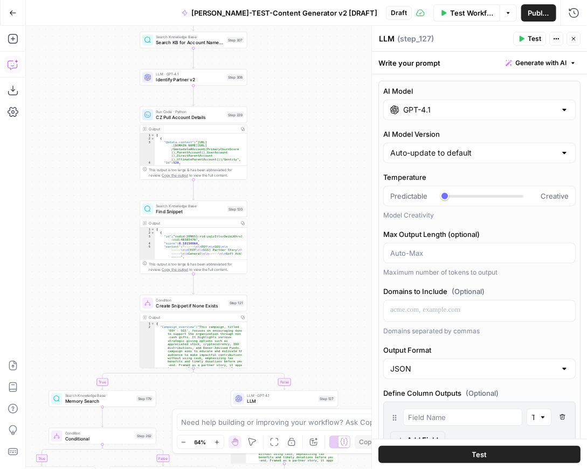
drag, startPoint x: 85, startPoint y: 217, endPoint x: 86, endPoint y: 201, distance: 16.2
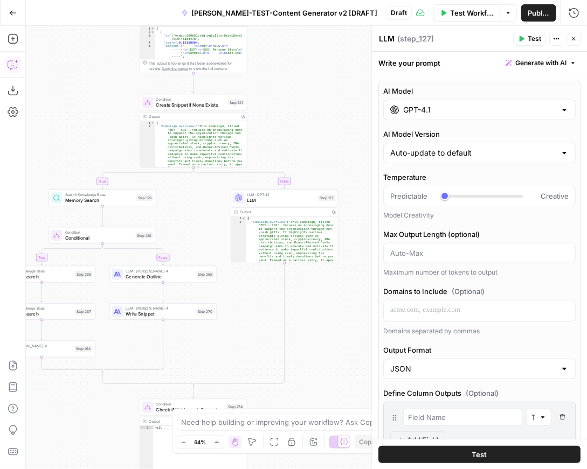
drag, startPoint x: 103, startPoint y: 323, endPoint x: 108, endPoint y: 161, distance: 162.3
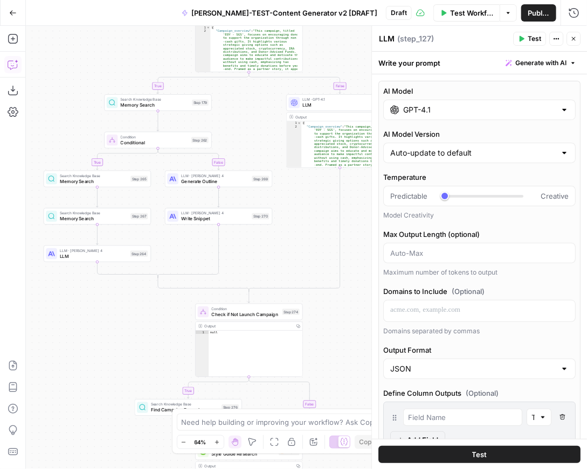
drag, startPoint x: 134, startPoint y: 375, endPoint x: 188, endPoint y: 266, distance: 121.5
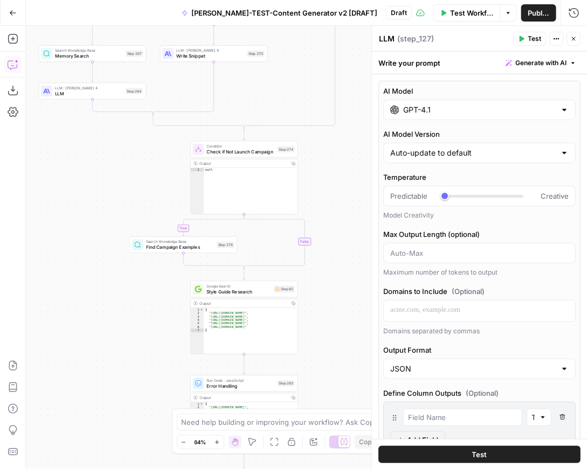
drag, startPoint x: 132, startPoint y: 361, endPoint x: 129, endPoint y: 211, distance: 149.3
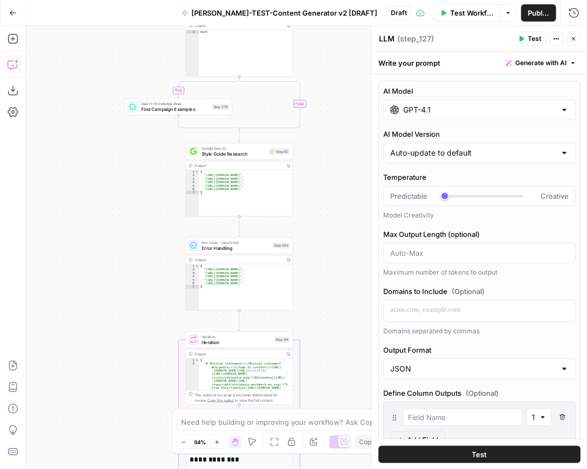
drag, startPoint x: 121, startPoint y: 266, endPoint x: 119, endPoint y: 230, distance: 36.1
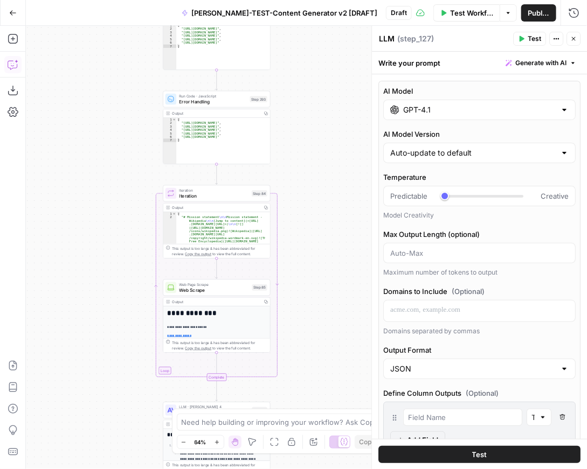
drag, startPoint x: 126, startPoint y: 350, endPoint x: 103, endPoint y: 204, distance: 147.8
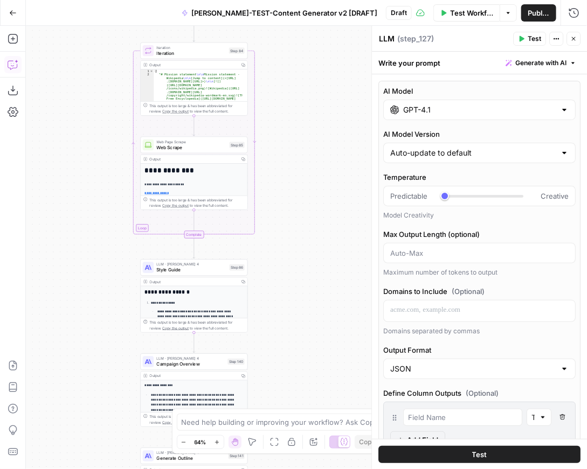
drag, startPoint x: 111, startPoint y: 278, endPoint x: 100, endPoint y: 211, distance: 68.2
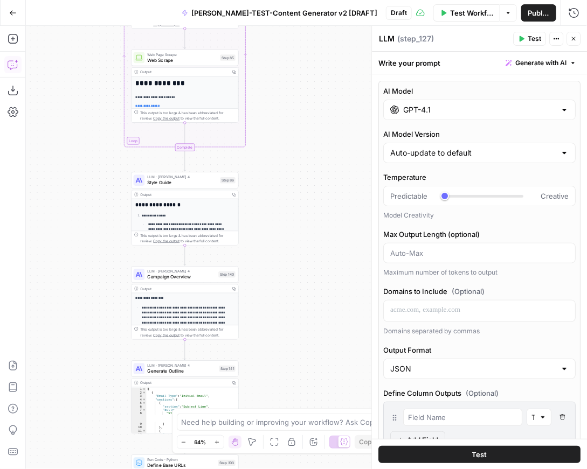
drag, startPoint x: 108, startPoint y: 342, endPoint x: 100, endPoint y: 269, distance: 72.7
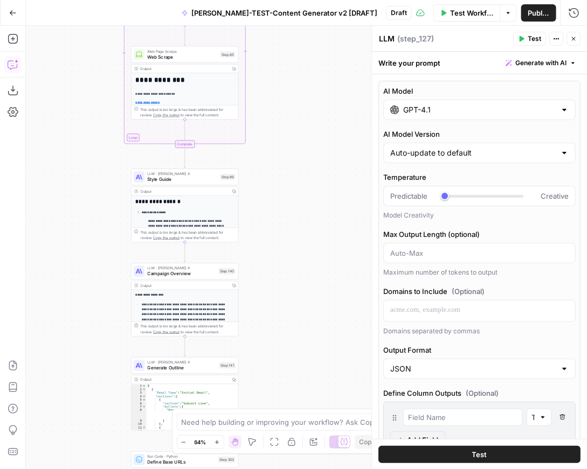
drag, startPoint x: 119, startPoint y: 373, endPoint x: 106, endPoint y: 236, distance: 138.6
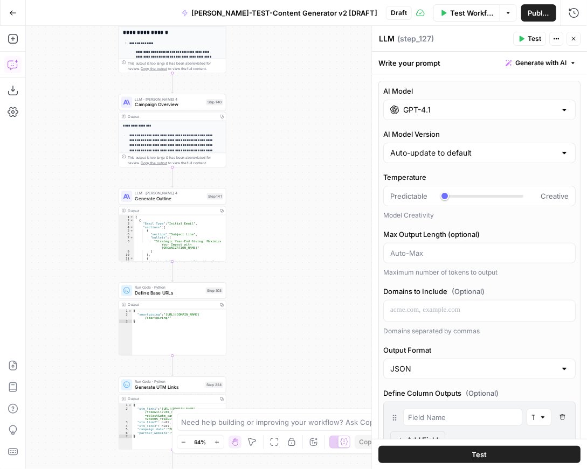
drag, startPoint x: 94, startPoint y: 371, endPoint x: 93, endPoint y: 278, distance: 93.2
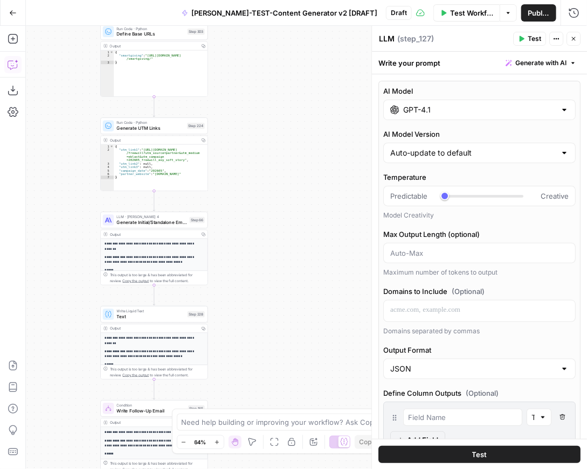
drag, startPoint x: 102, startPoint y: 349, endPoint x: 91, endPoint y: 335, distance: 18.4
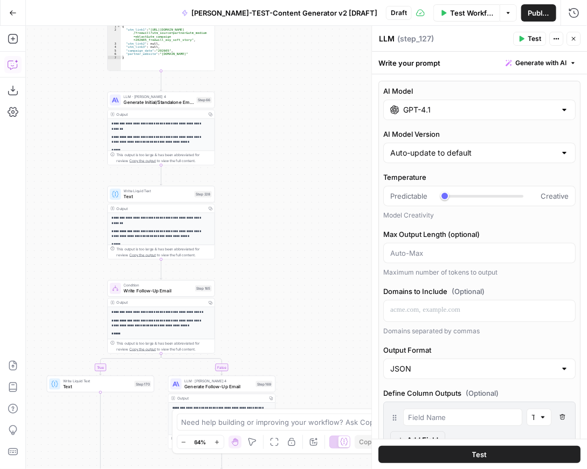
drag, startPoint x: 90, startPoint y: 348, endPoint x: 96, endPoint y: 341, distance: 9.9
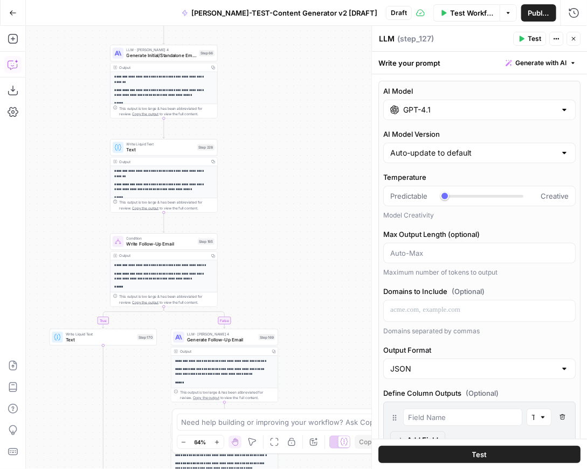
drag, startPoint x: 99, startPoint y: 293, endPoint x: 102, endPoint y: 364, distance: 70.6
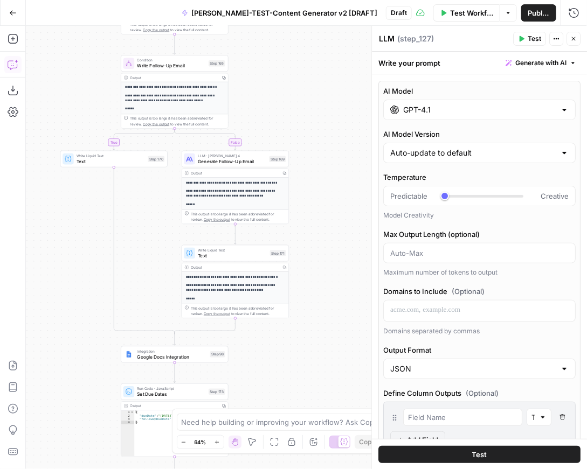
drag, startPoint x: 110, startPoint y: 279, endPoint x: 93, endPoint y: 359, distance: 82.8
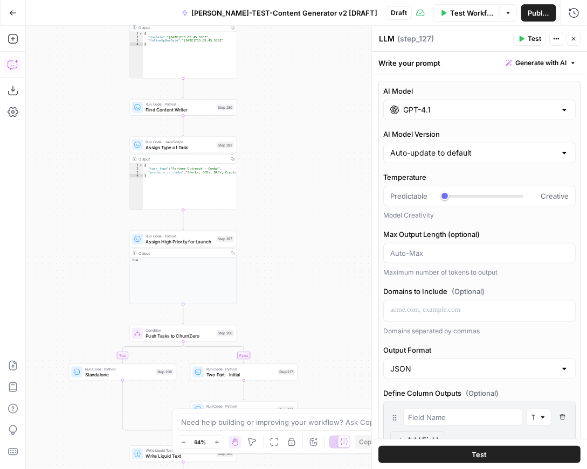
drag, startPoint x: 95, startPoint y: 303, endPoint x: 96, endPoint y: 253, distance: 49.6
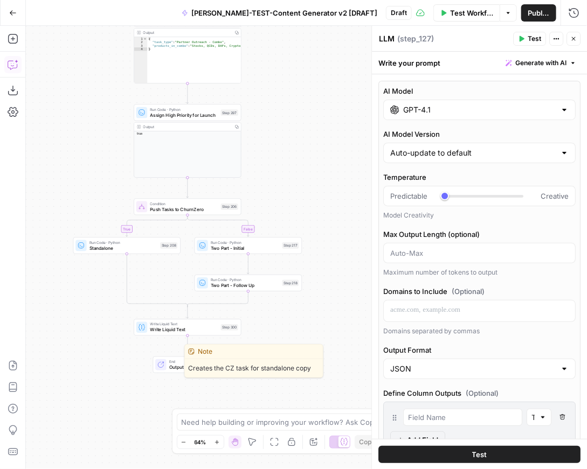
drag, startPoint x: 87, startPoint y: 365, endPoint x: 89, endPoint y: 250, distance: 115.3
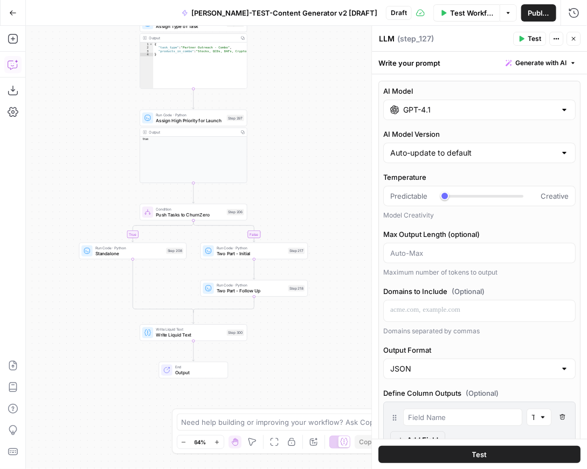
drag, startPoint x: 96, startPoint y: 342, endPoint x: 99, endPoint y: 374, distance: 31.9
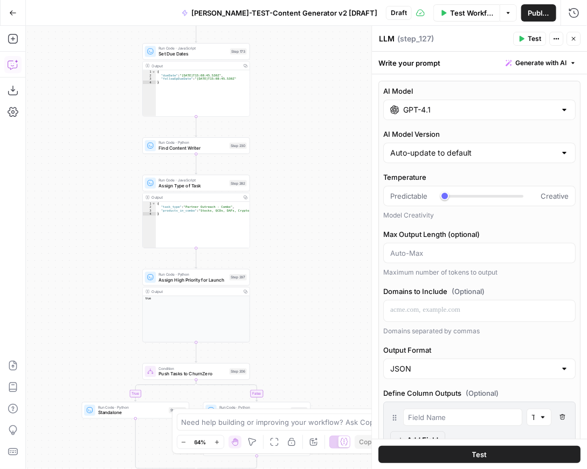
drag, startPoint x: 91, startPoint y: 122, endPoint x: 94, endPoint y: 269, distance: 147.2
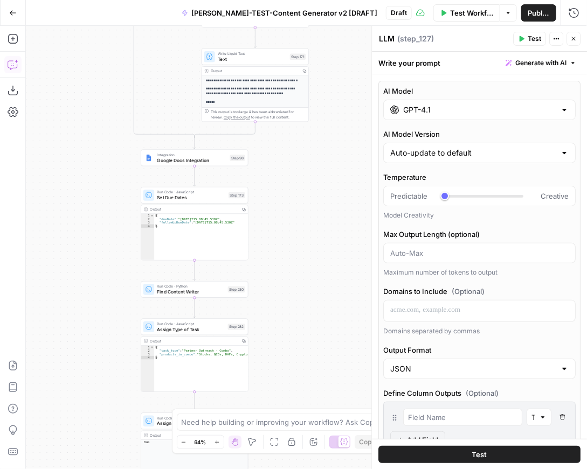
drag, startPoint x: 116, startPoint y: 156, endPoint x: 115, endPoint y: 283, distance: 127.2
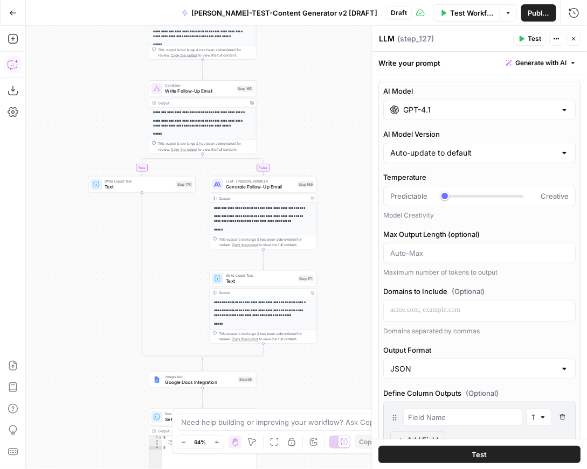
drag, startPoint x: 140, startPoint y: 277, endPoint x: 137, endPoint y: 314, distance: 36.8
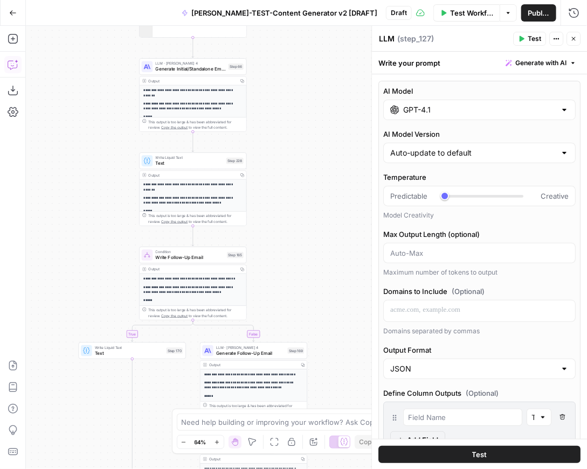
drag, startPoint x: 99, startPoint y: 82, endPoint x: 91, endPoint y: 237, distance: 155.4
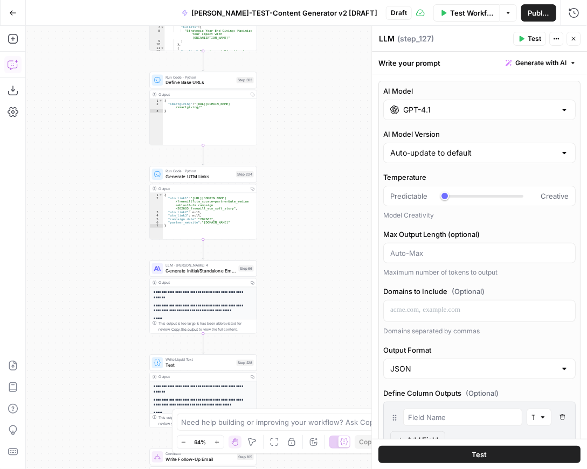
drag, startPoint x: 68, startPoint y: 143, endPoint x: 78, endPoint y: 365, distance: 222.2
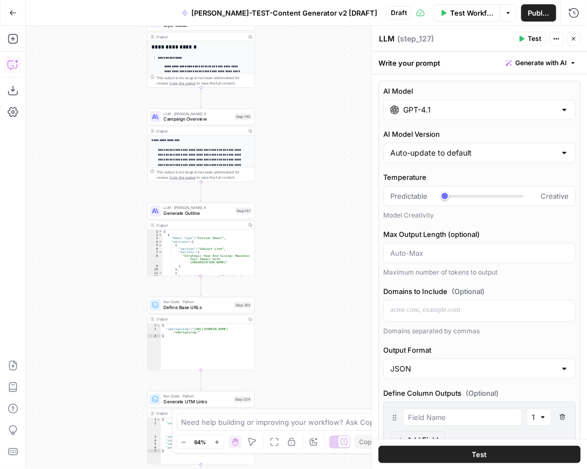
drag, startPoint x: 129, startPoint y: 102, endPoint x: 128, endPoint y: 273, distance: 170.8
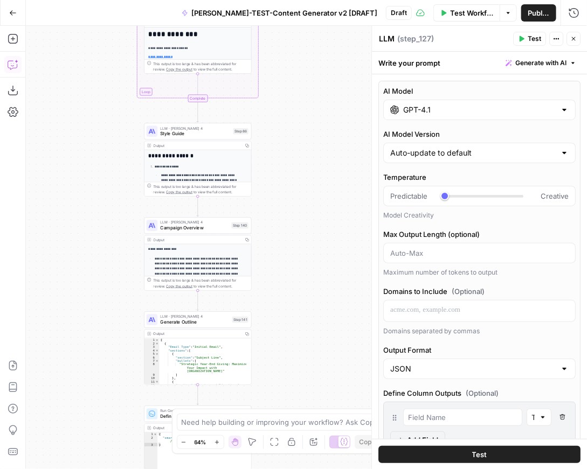
drag, startPoint x: 89, startPoint y: 153, endPoint x: 85, endPoint y: 247, distance: 94.4
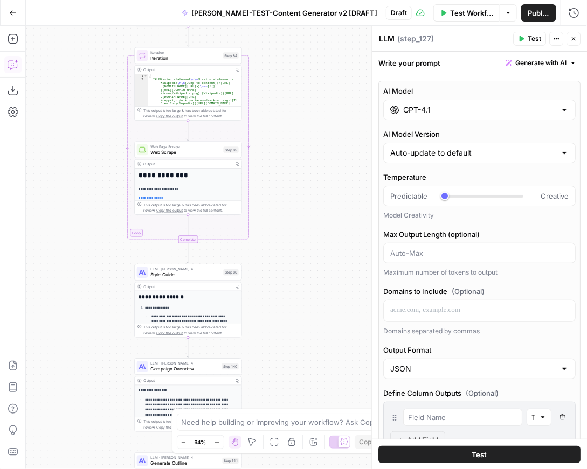
drag
click at [75, 240] on div "**********" at bounding box center [306, 248] width 561 height 444
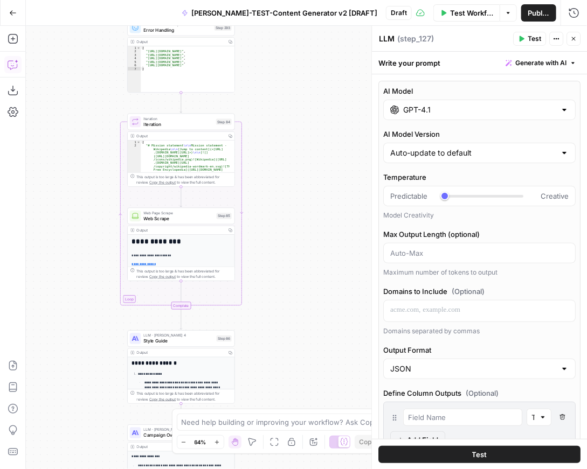
click at [92, 179] on div "**********" at bounding box center [306, 248] width 561 height 444
